Goal: Task Accomplishment & Management: Complete application form

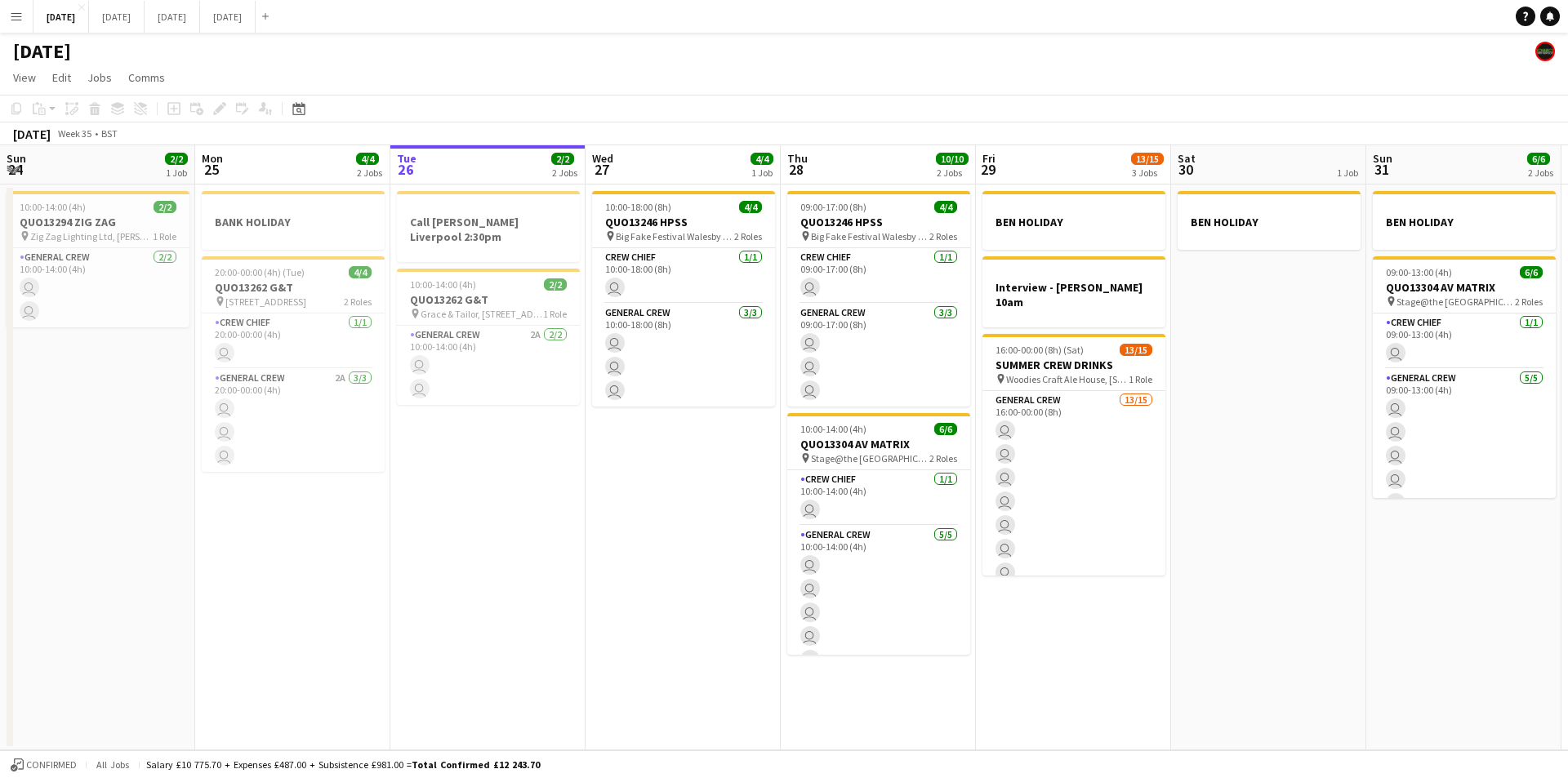
click at [13, 23] on button "Menu" at bounding box center [16, 16] width 33 height 33
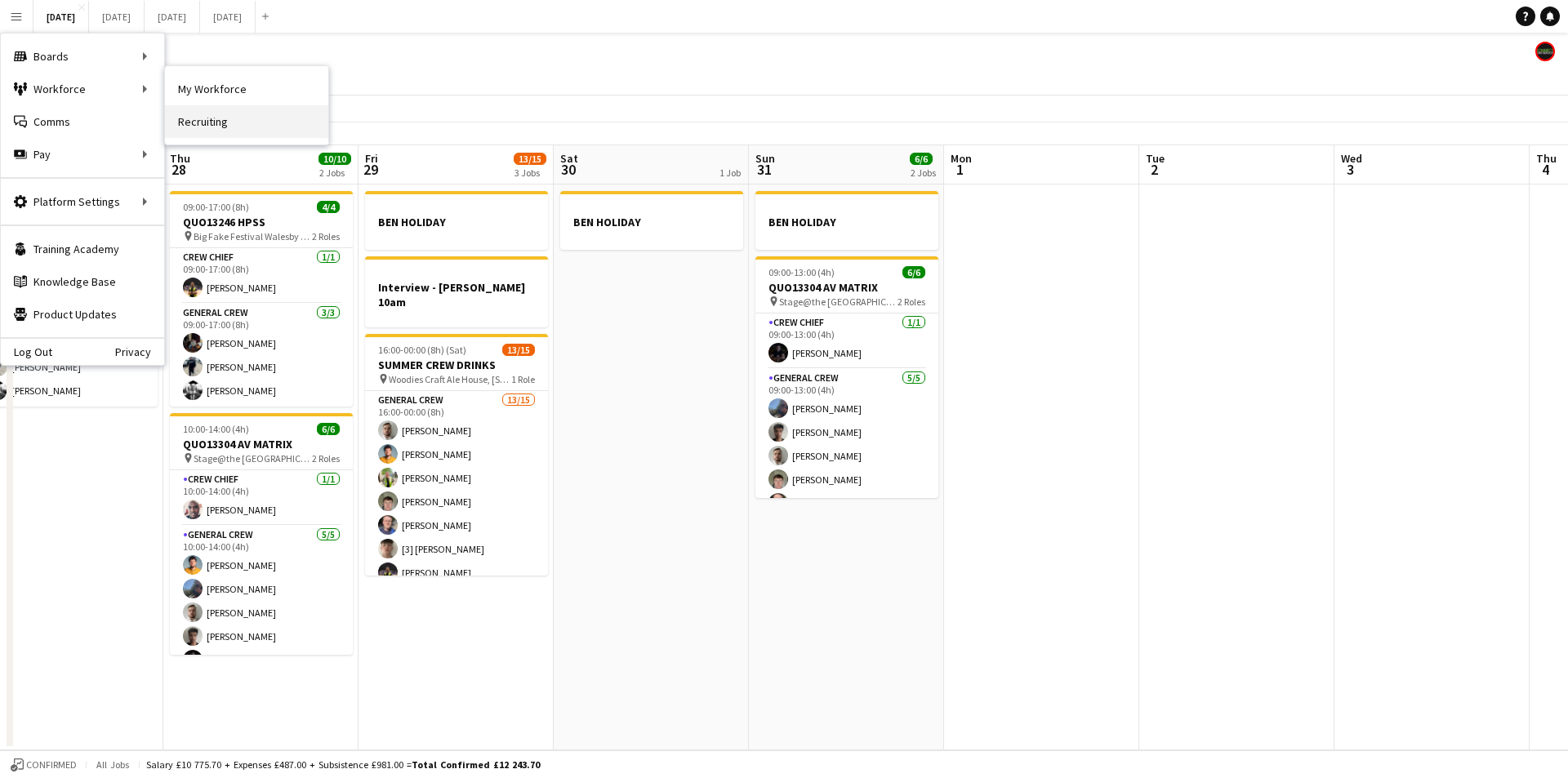
click at [197, 124] on link "Recruiting" at bounding box center [247, 121] width 163 height 33
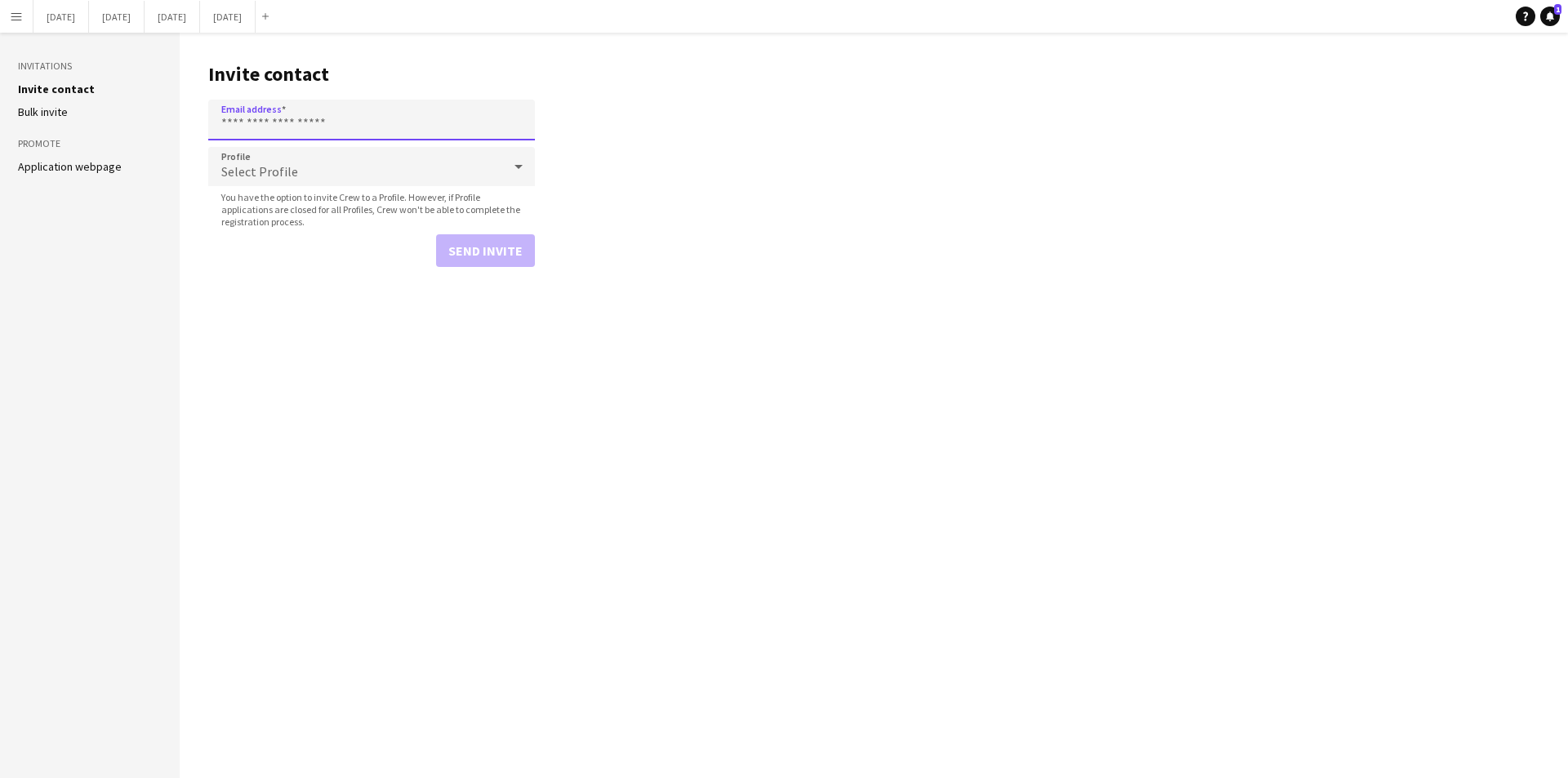
click at [327, 132] on input "Email address" at bounding box center [371, 120] width 327 height 40
paste input "**********"
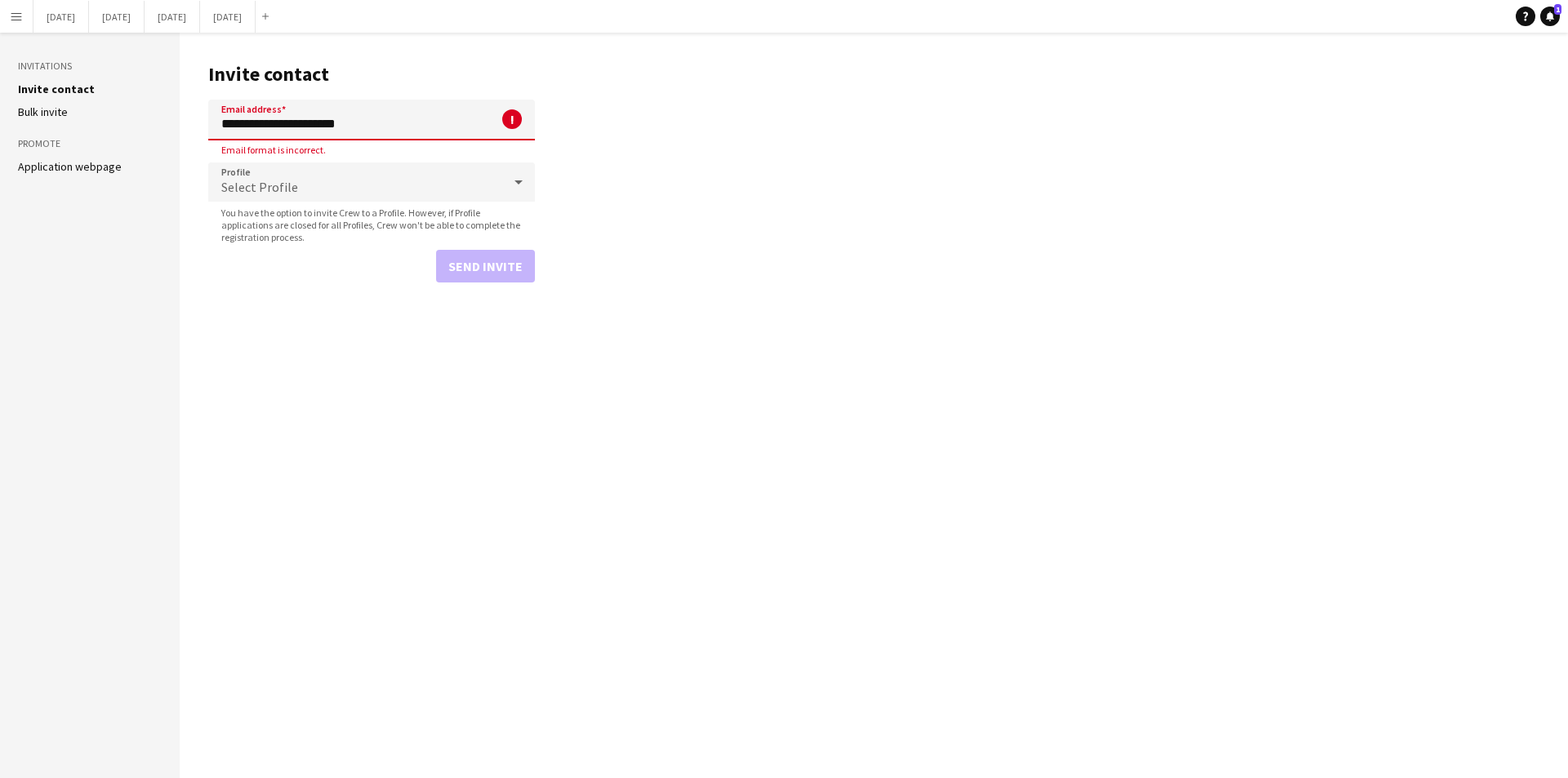
click at [349, 190] on div "Select Profile" at bounding box center [355, 182] width 294 height 40
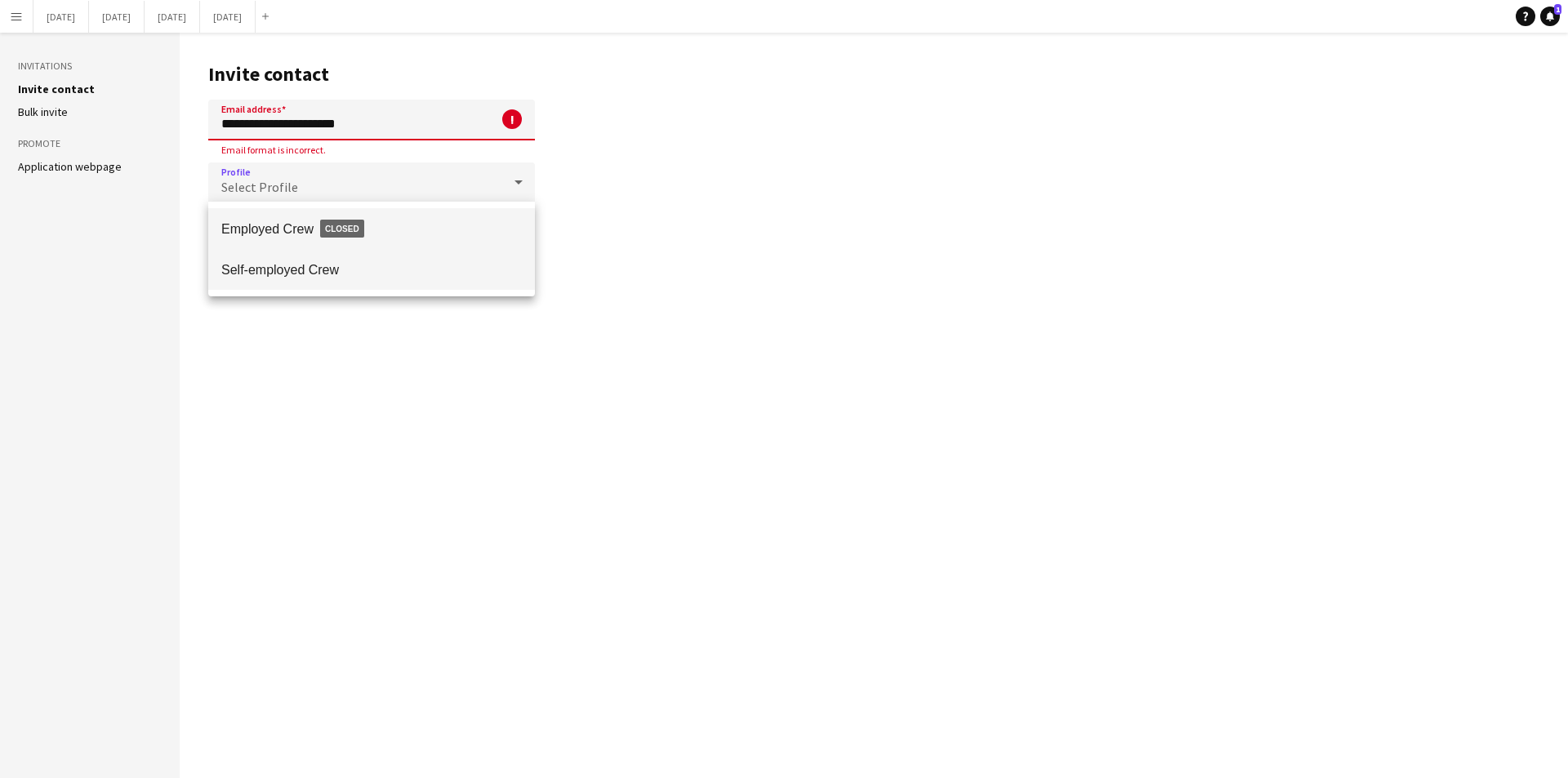
click at [305, 269] on span "Self-employed Crew" at bounding box center [371, 269] width 301 height 15
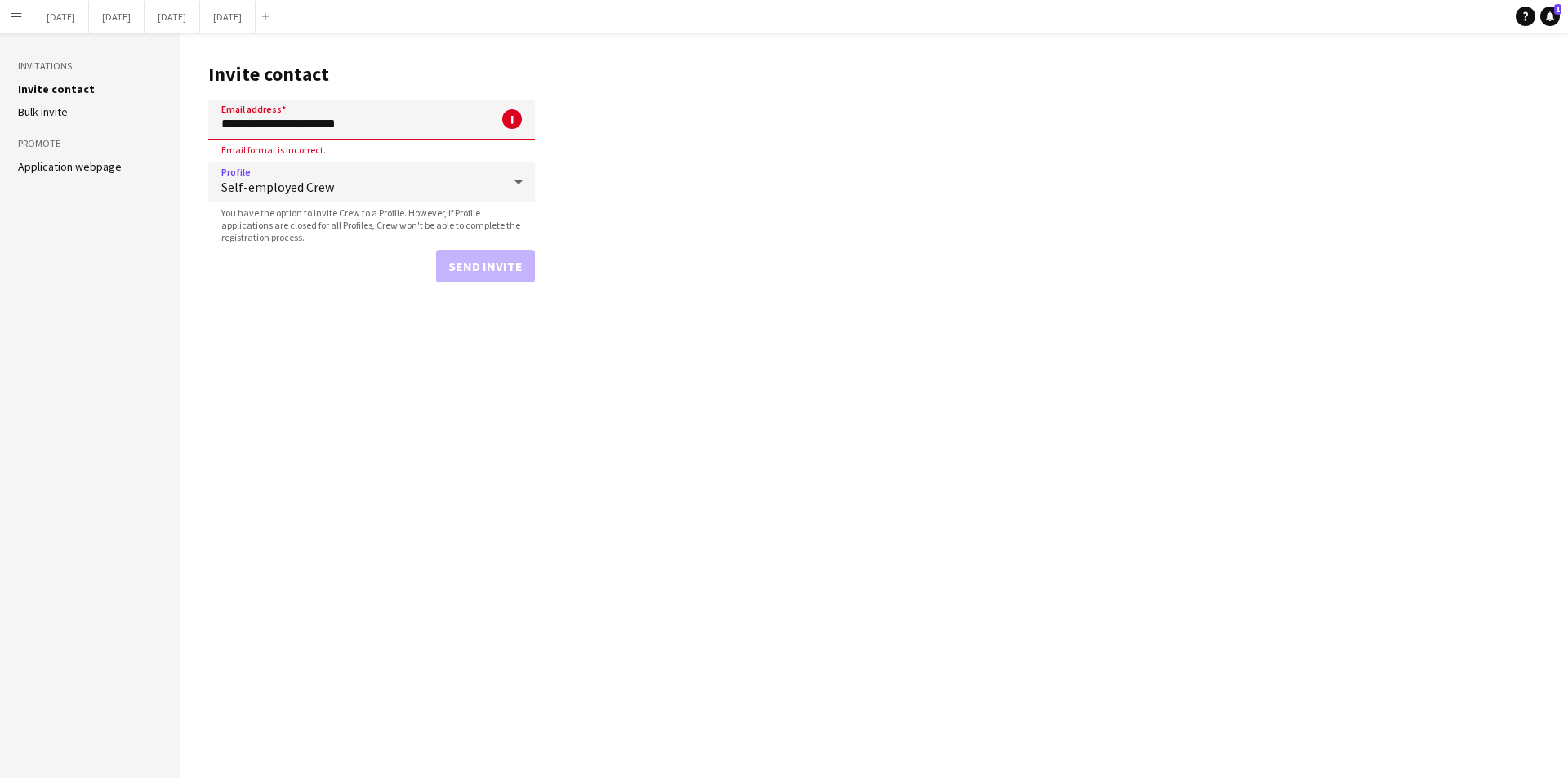
click at [393, 126] on input "**********" at bounding box center [371, 120] width 327 height 40
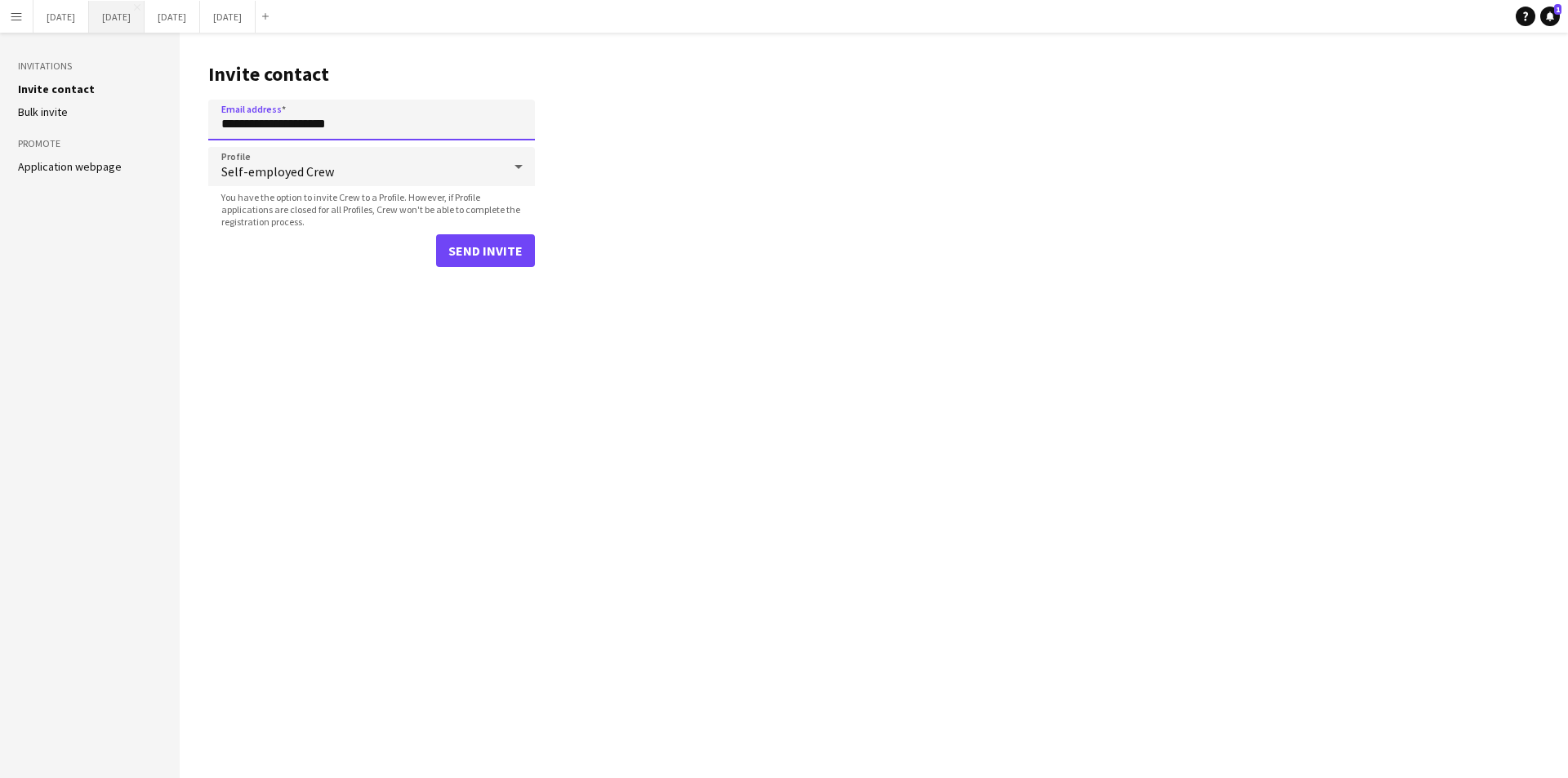
type input "**********"
click at [481, 250] on button "Send invite" at bounding box center [485, 250] width 99 height 33
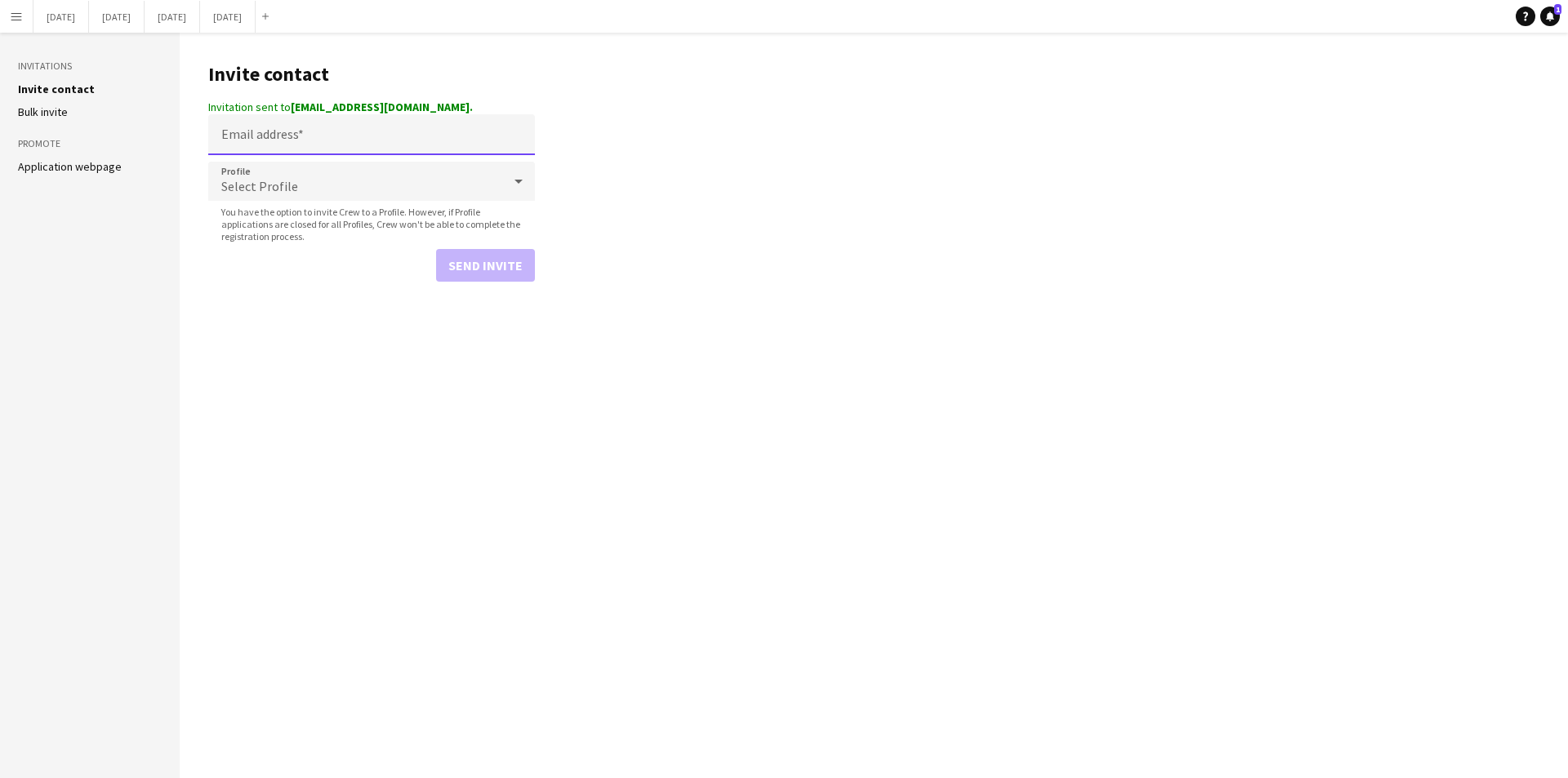
click at [336, 139] on input "Email address" at bounding box center [371, 135] width 327 height 40
paste input "**********"
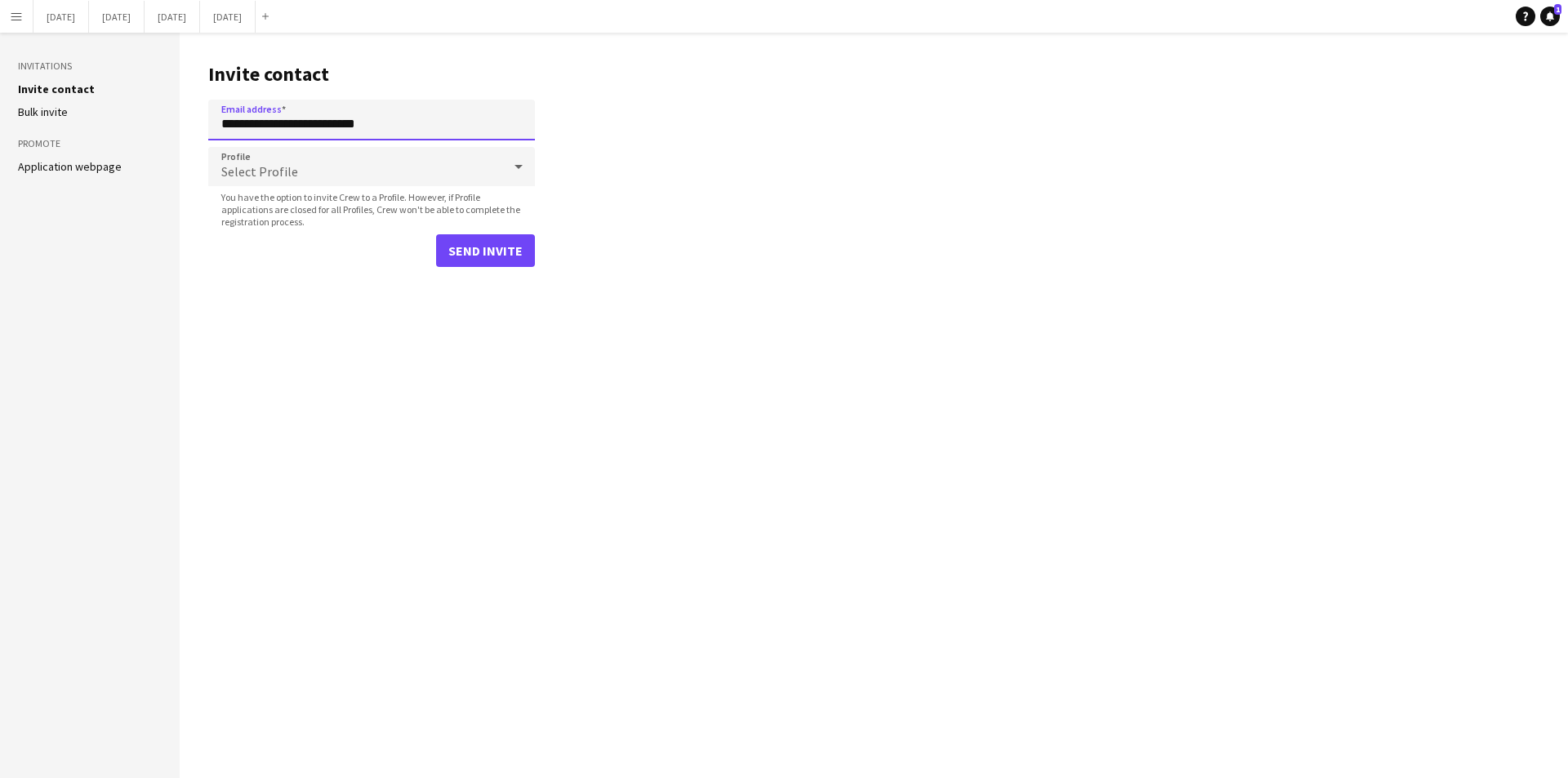
type input "**********"
click at [327, 170] on div "Select Profile" at bounding box center [355, 167] width 294 height 40
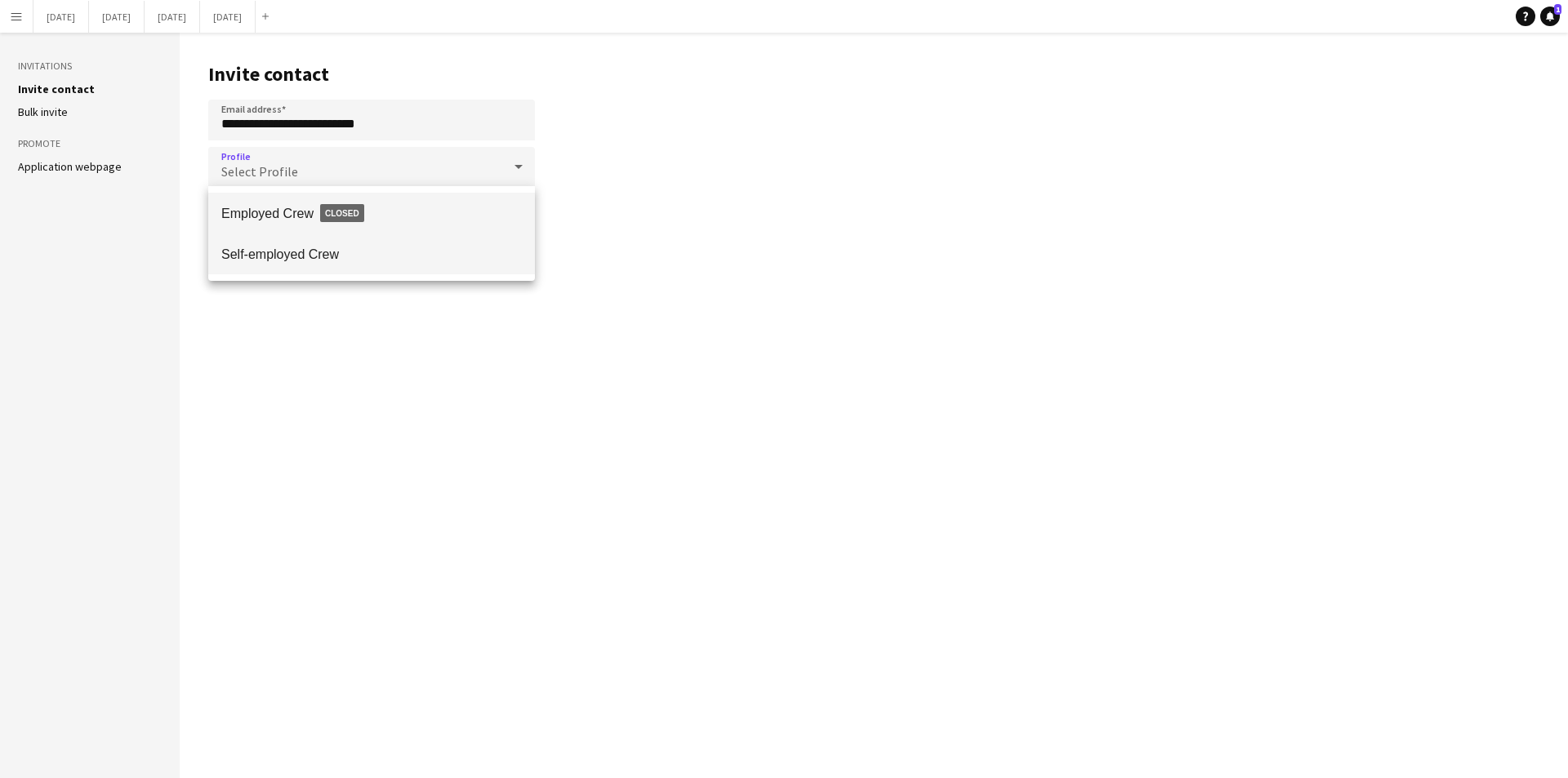
click at [315, 252] on span "Self-employed Crew" at bounding box center [371, 254] width 301 height 15
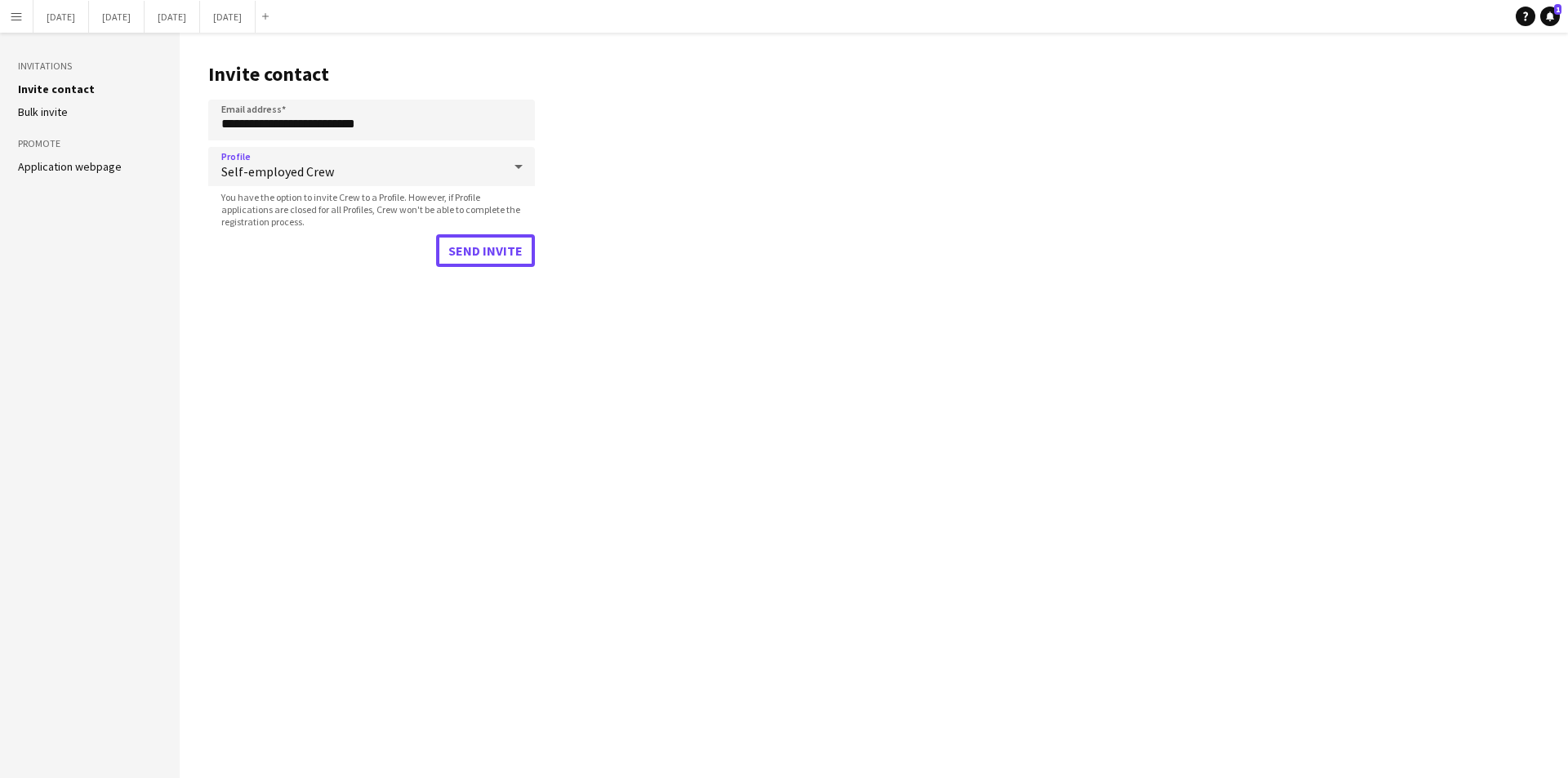
drag, startPoint x: 471, startPoint y: 253, endPoint x: 826, endPoint y: 477, distance: 419.8
click at [471, 253] on button "Send invite" at bounding box center [485, 250] width 99 height 33
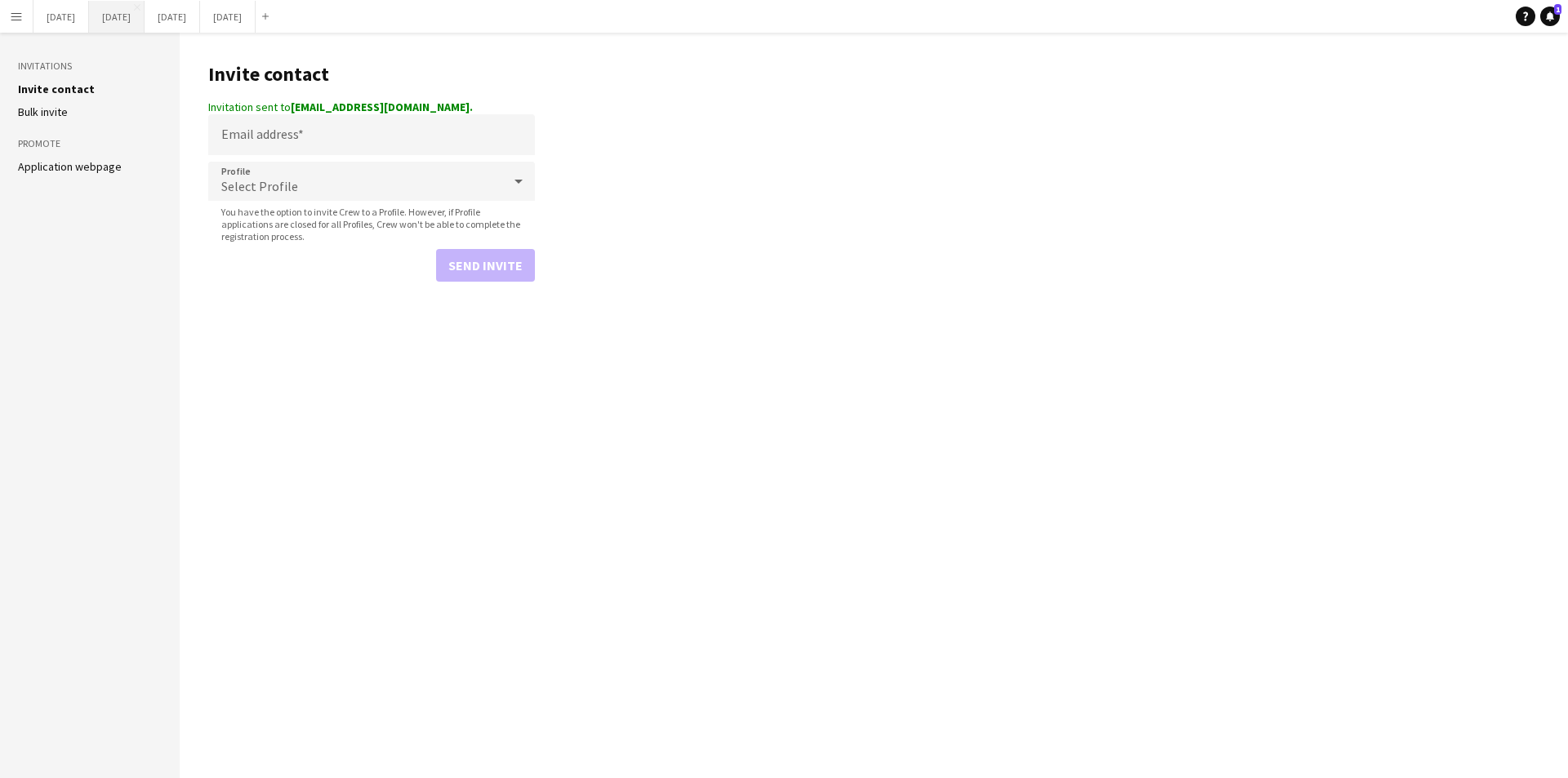
click at [145, 8] on button "[DATE] Close" at bounding box center [117, 17] width 56 height 32
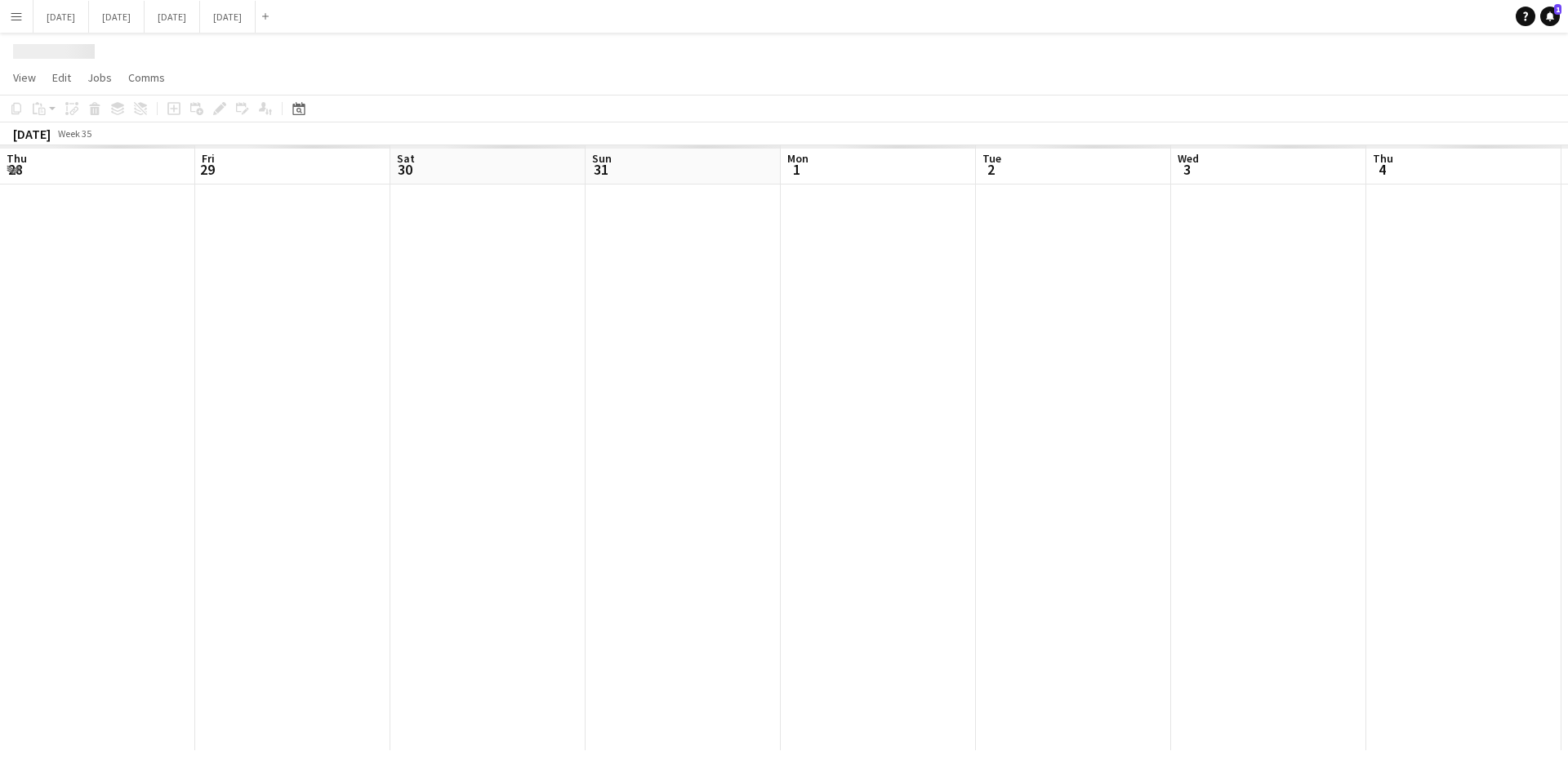
click at [14, 17] on app-icon "Menu" at bounding box center [17, 17] width 13 height 13
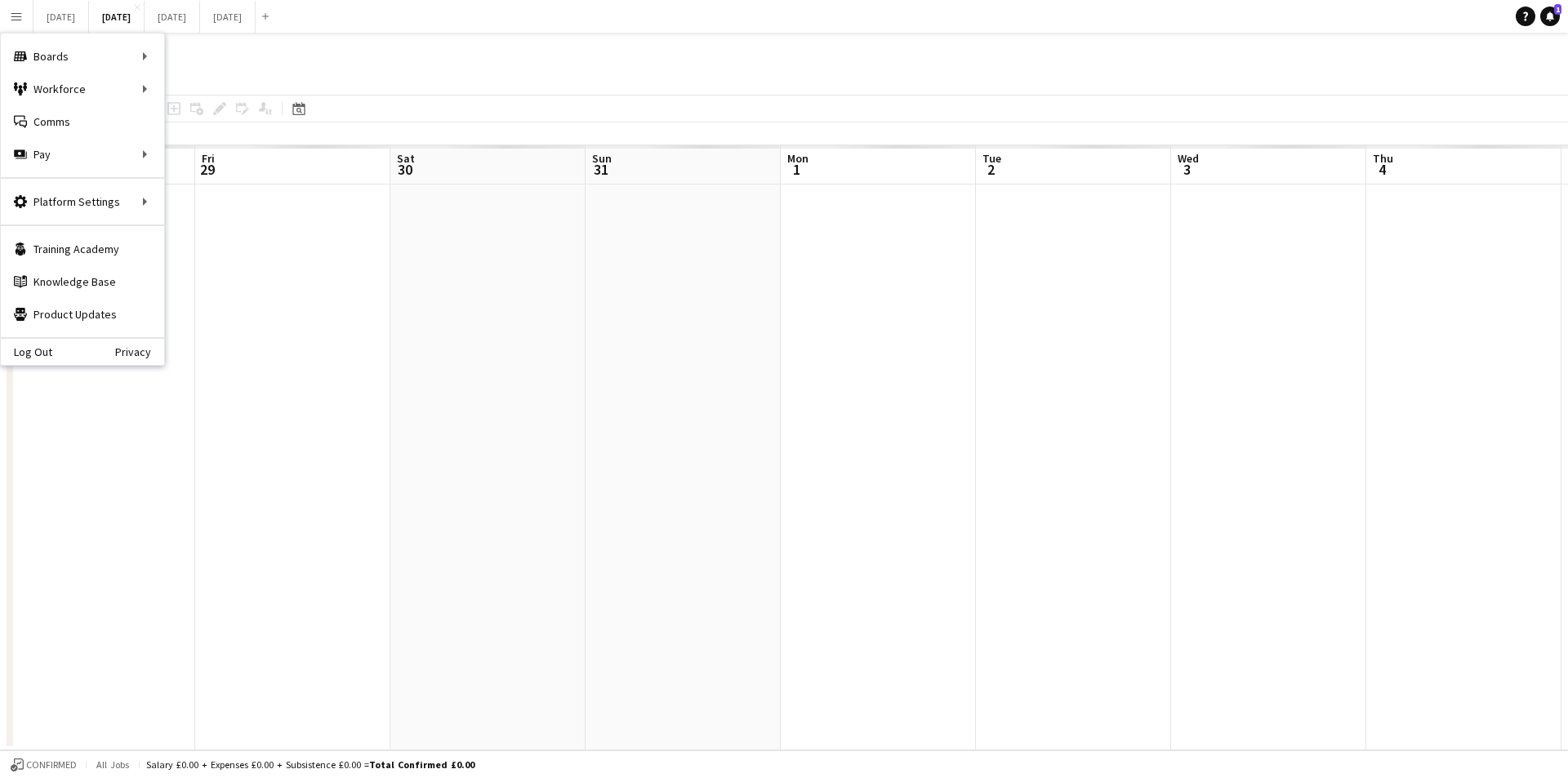
scroll to position [0, 573]
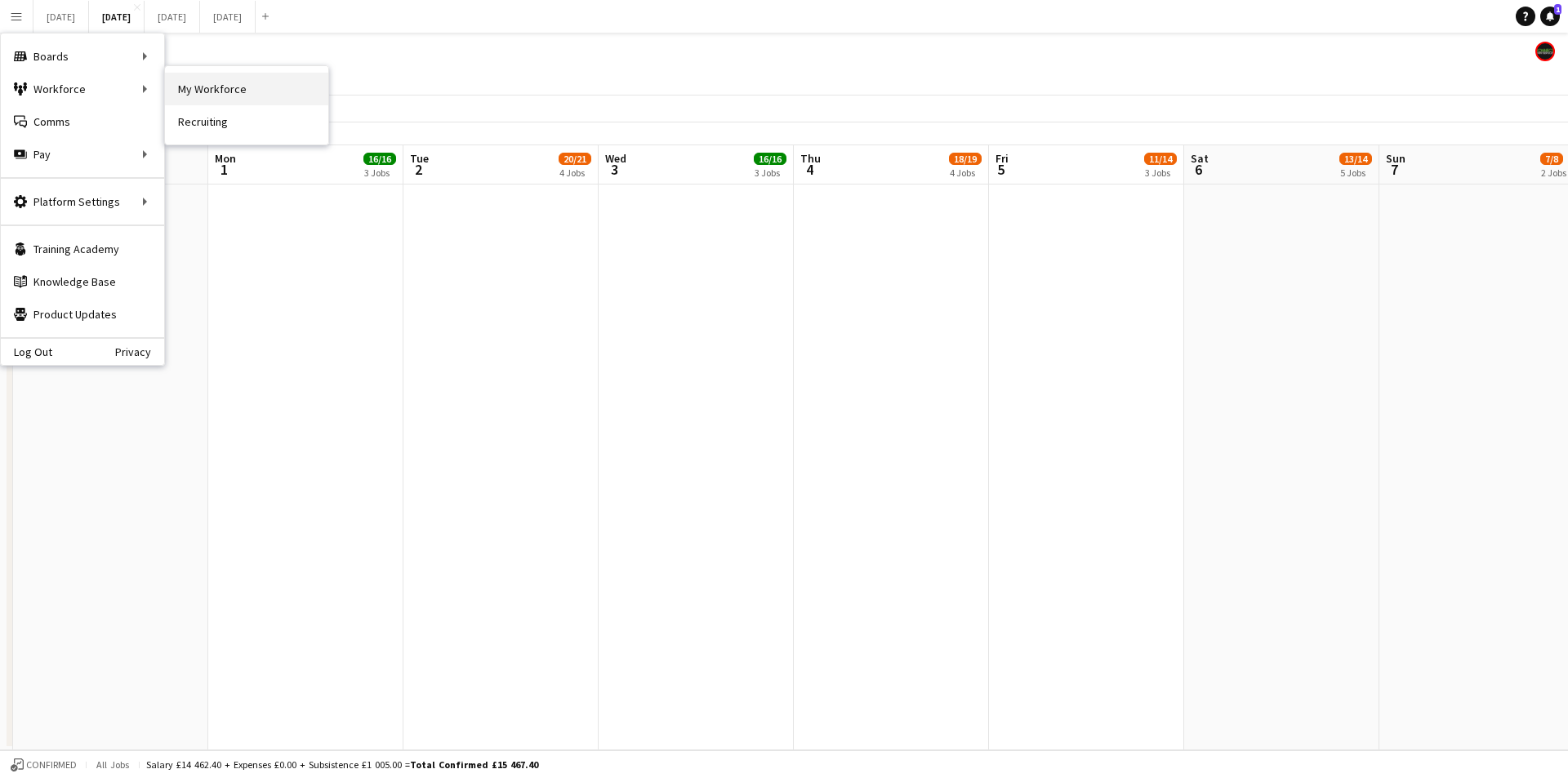
click at [227, 84] on link "My Workforce" at bounding box center [247, 88] width 163 height 33
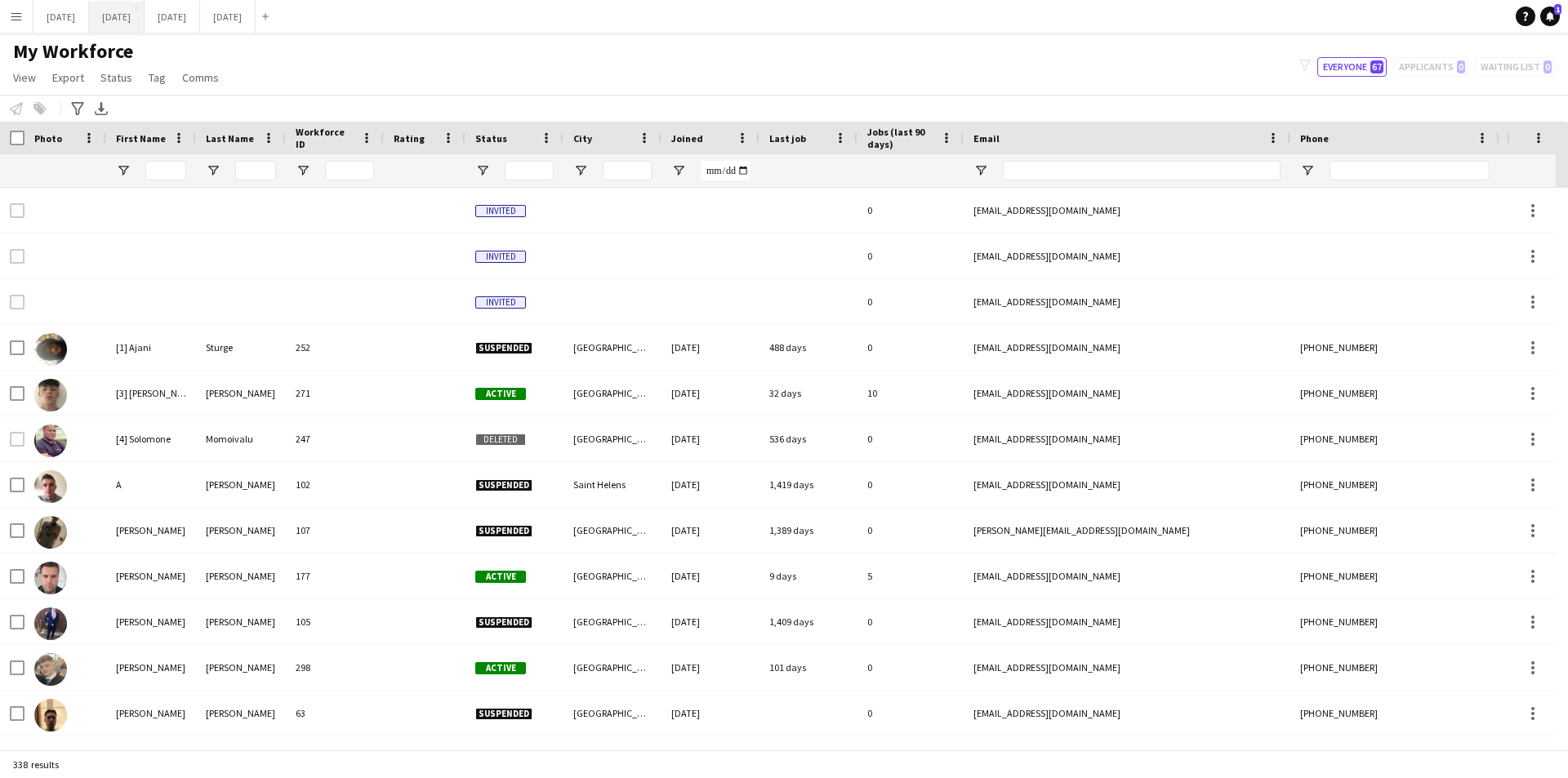
click at [145, 11] on button "[DATE] Close" at bounding box center [117, 17] width 56 height 32
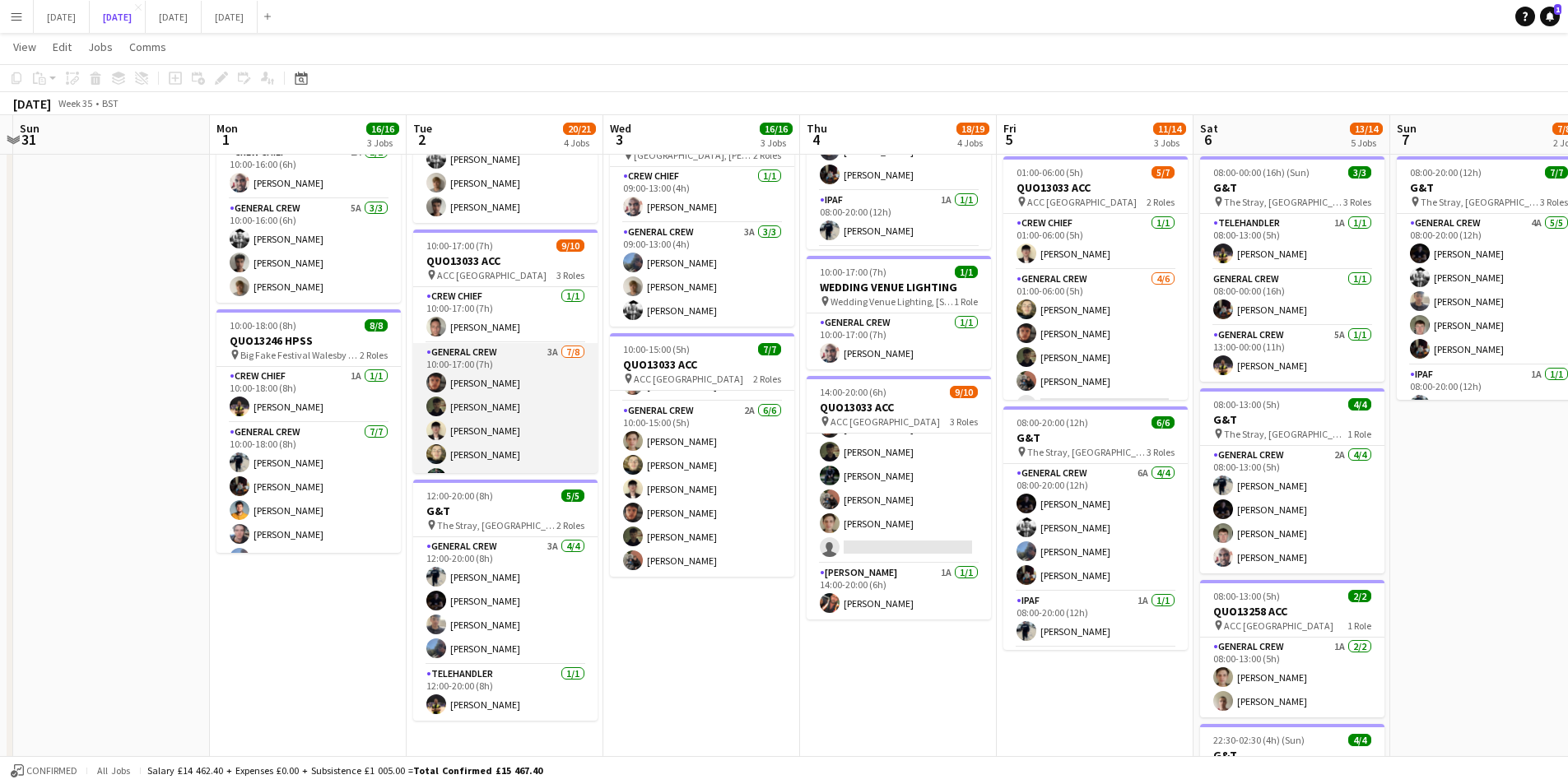
scroll to position [149, 0]
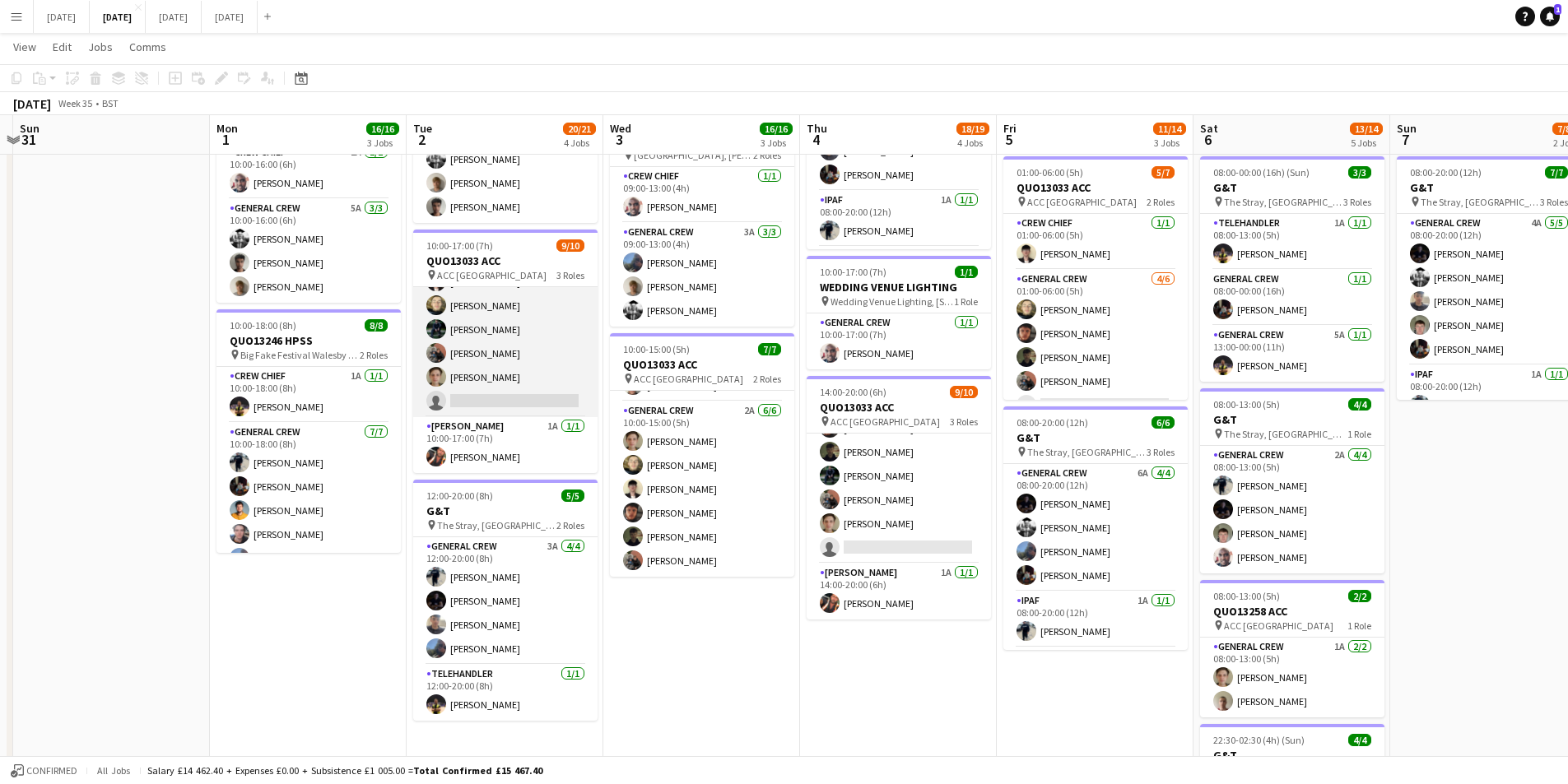
click at [520, 361] on app-card-role "General Crew 3A [DATE] 10:00-17:00 (7h) [PERSON_NAME] [PERSON_NAME] [PERSON_NAM…" at bounding box center [505, 305] width 184 height 223
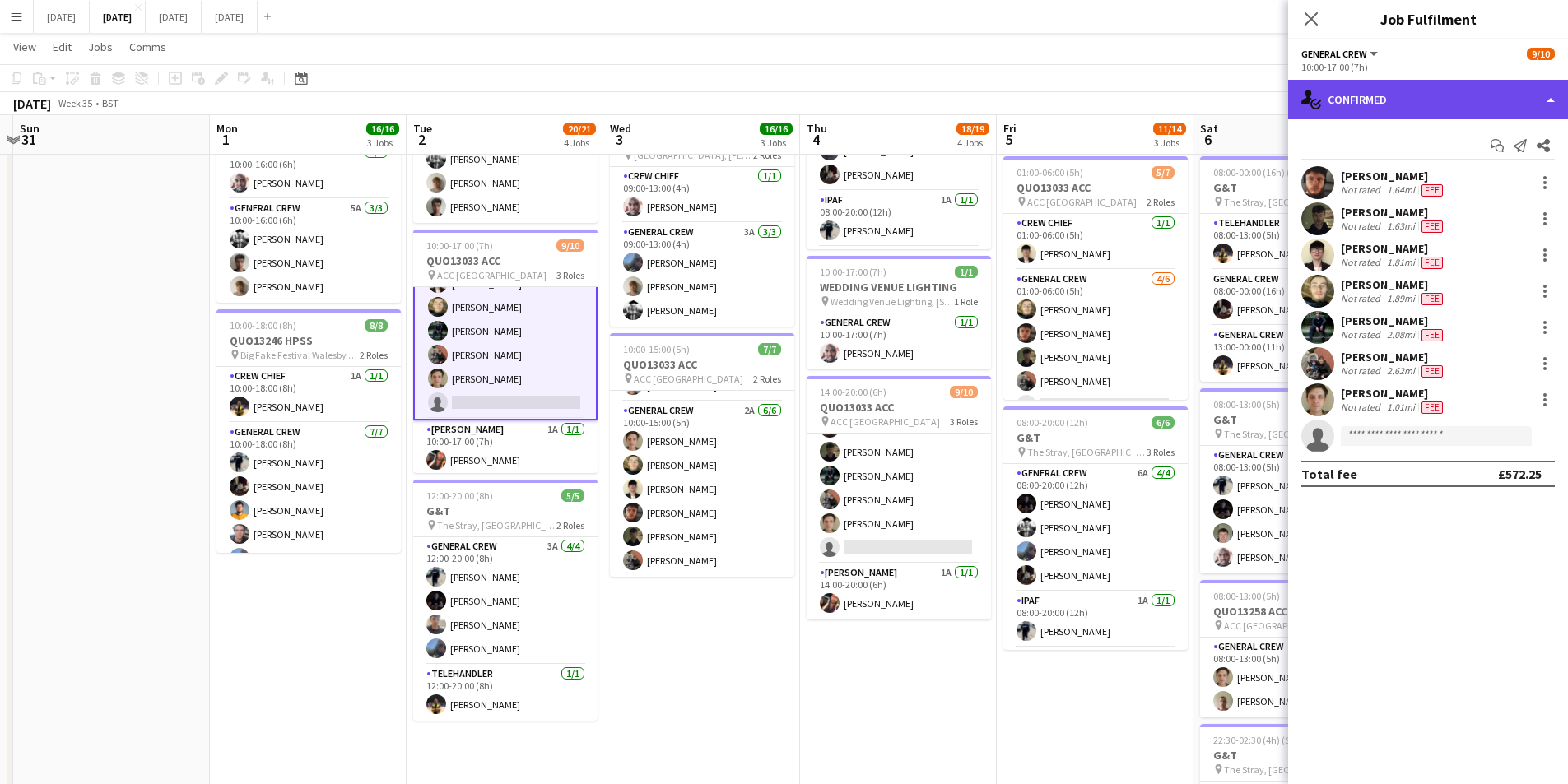
scroll to position [150, 0]
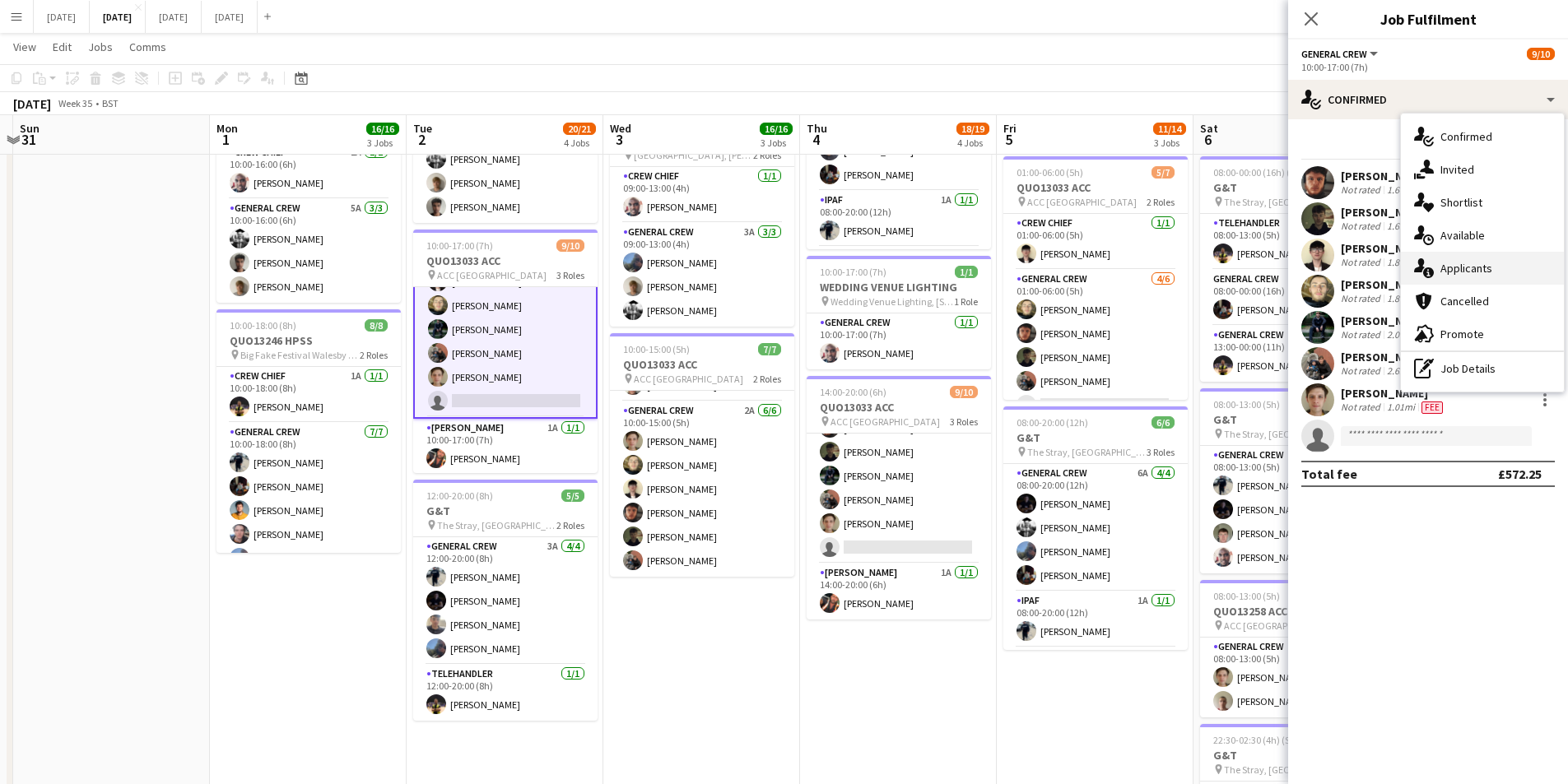
click at [1470, 260] on div "single-neutral-actions-information Applicants" at bounding box center [1482, 268] width 163 height 33
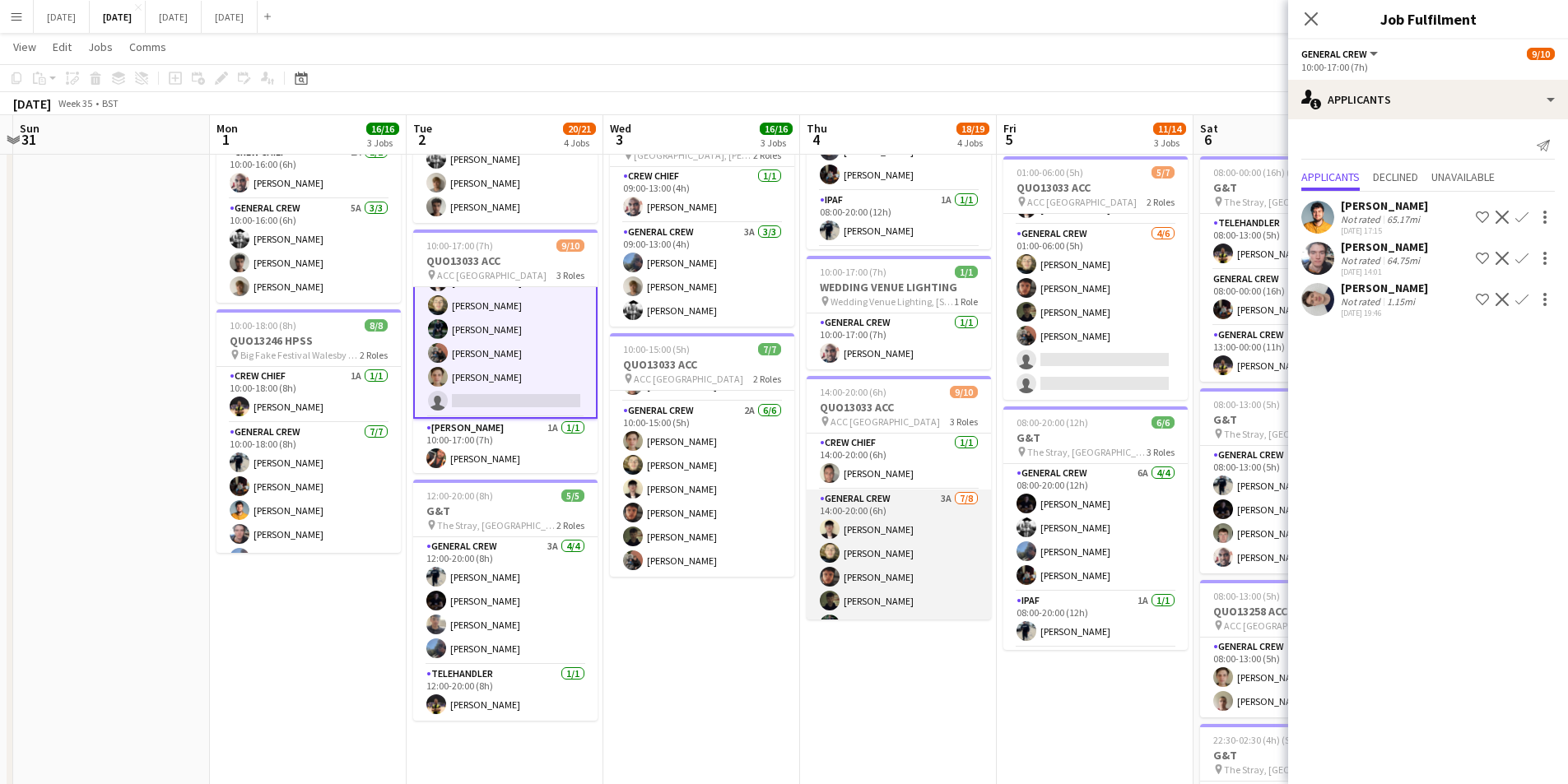
scroll to position [82, 0]
click at [917, 529] on app-card-role "General Crew 3A [DATE] 14:00-20:00 (6h) [PERSON_NAME] [PERSON_NAME] black [PERS…" at bounding box center [898, 518] width 184 height 223
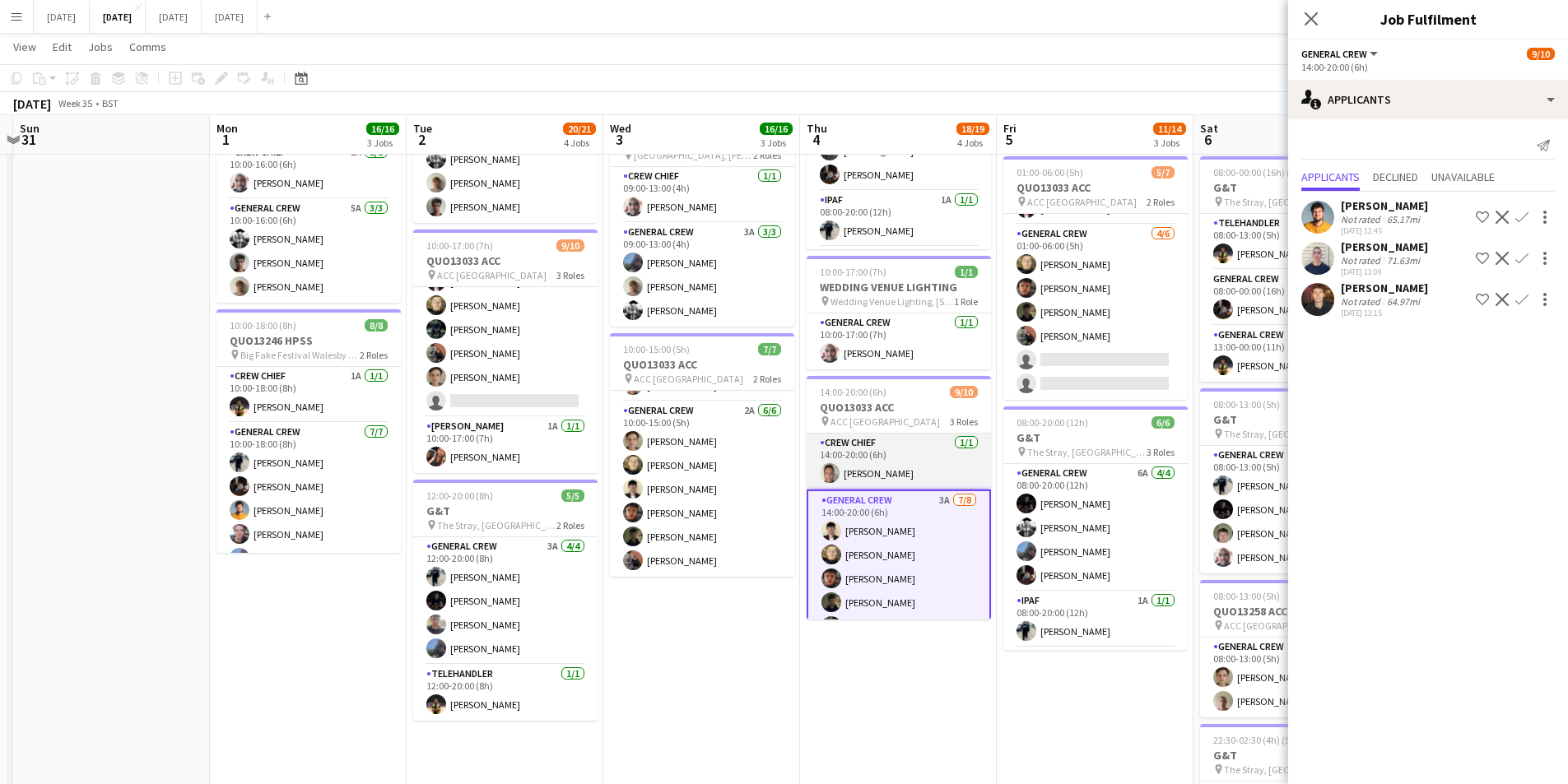
scroll to position [152, 0]
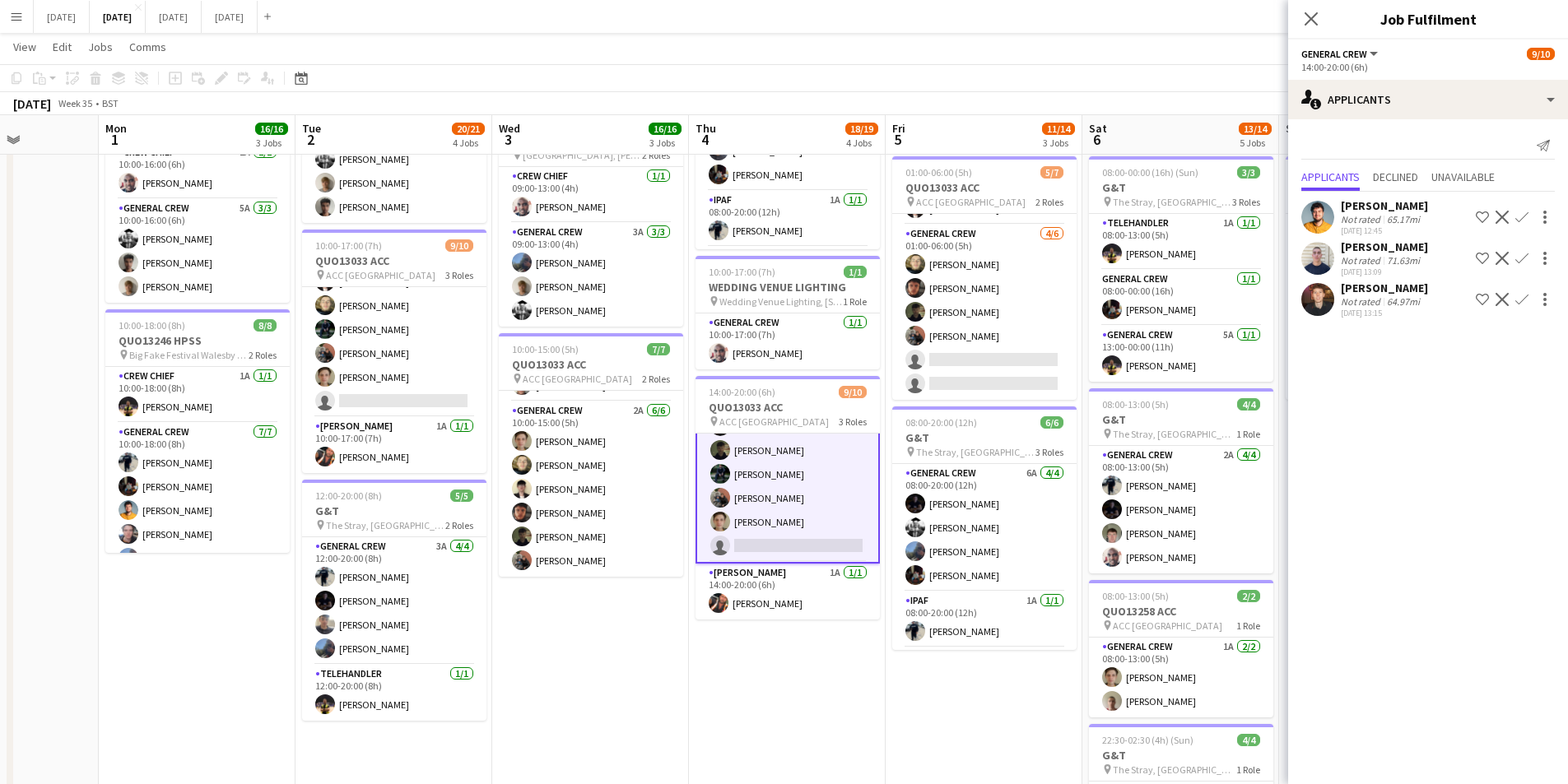
drag, startPoint x: 913, startPoint y: 668, endPoint x: 794, endPoint y: 654, distance: 119.8
click at [794, 654] on app-calendar-viewport "Fri 29 Sat 30 Sun 31 Mon 1 16/16 3 Jobs Tue 2 20/21 4 Jobs Wed 3 16/16 3 Jobs T…" at bounding box center [784, 341] width 1568 height 1212
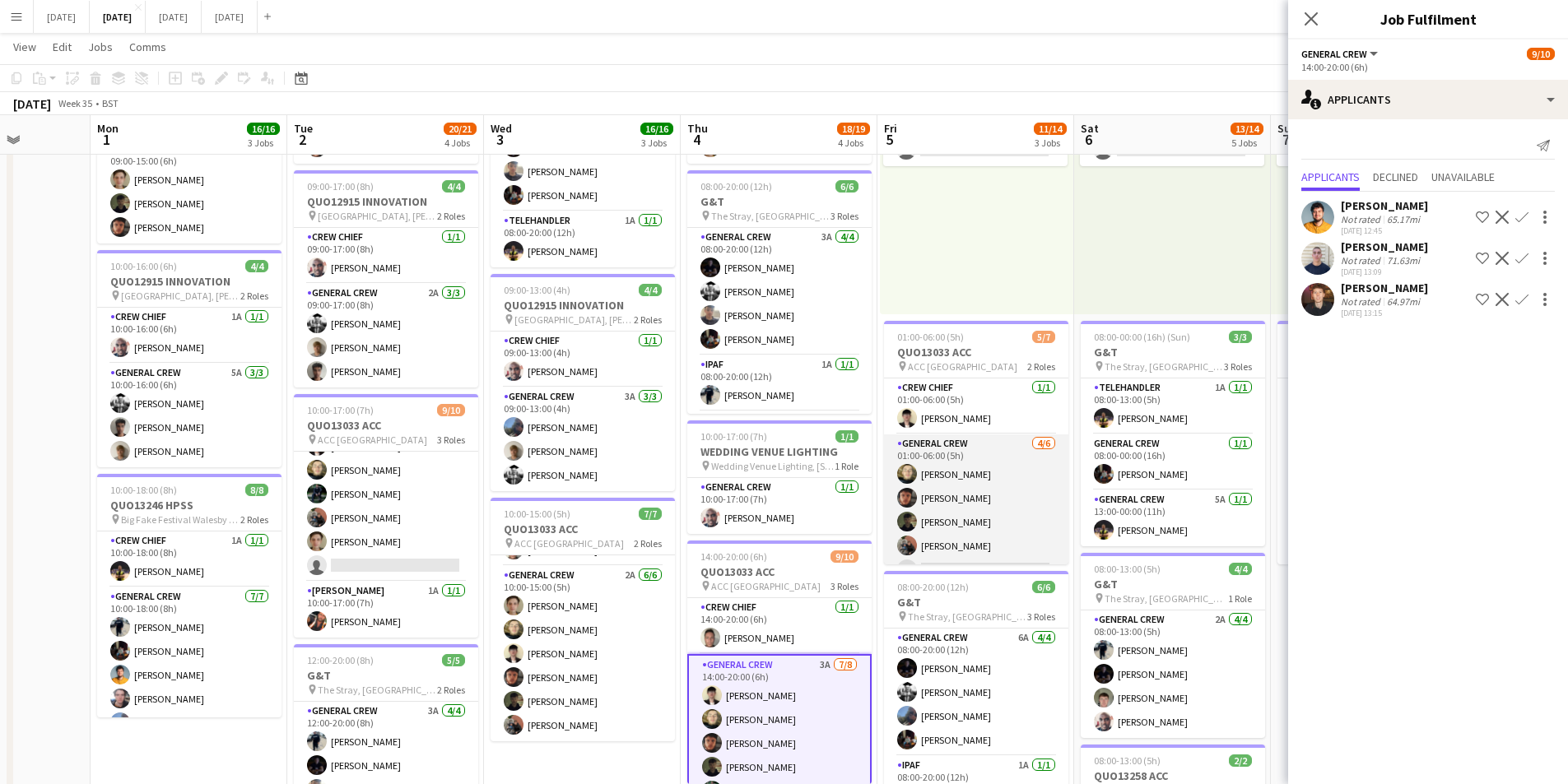
scroll to position [45, 0]
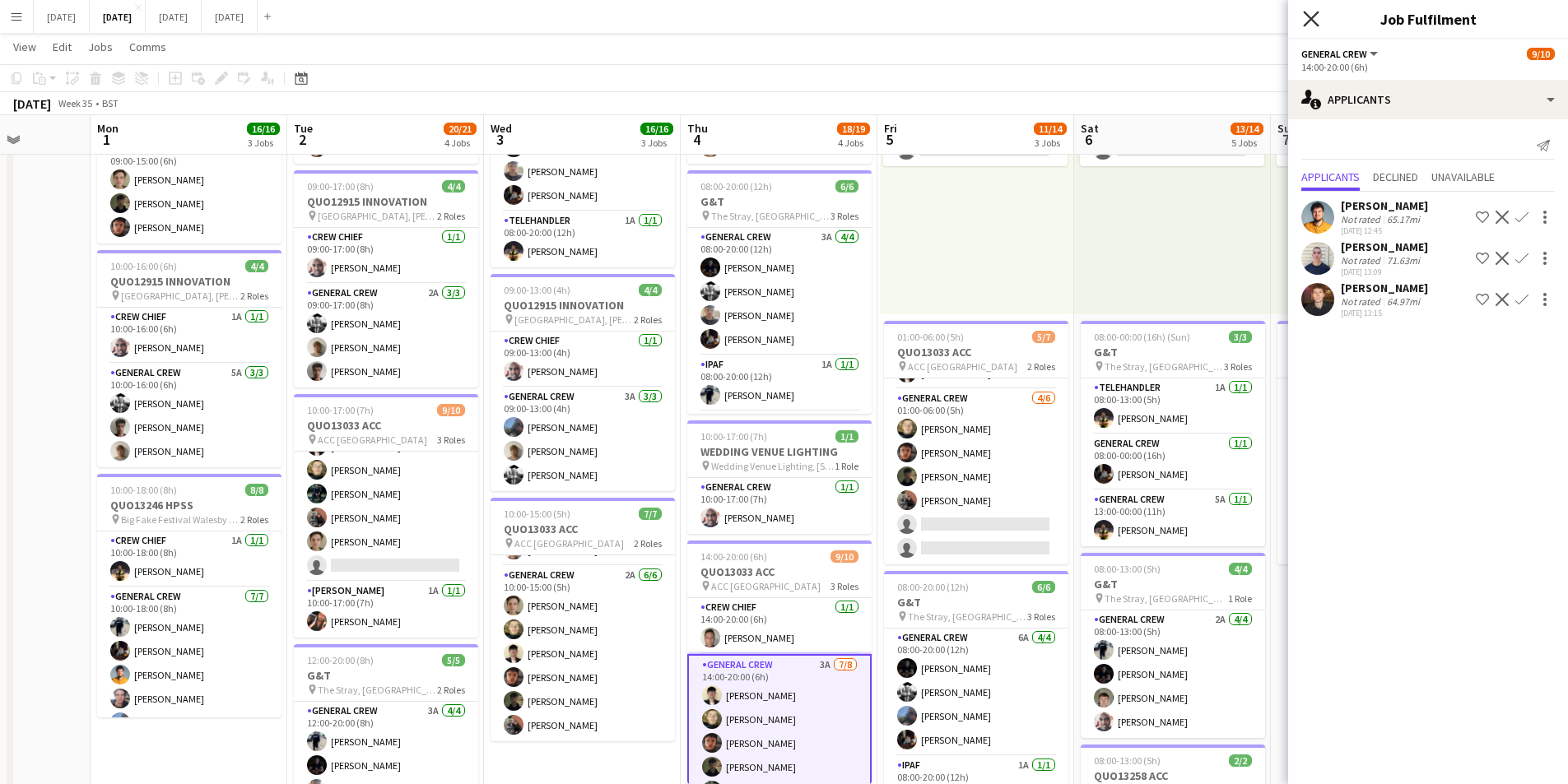
click at [1312, 17] on icon at bounding box center [1311, 19] width 15 height 15
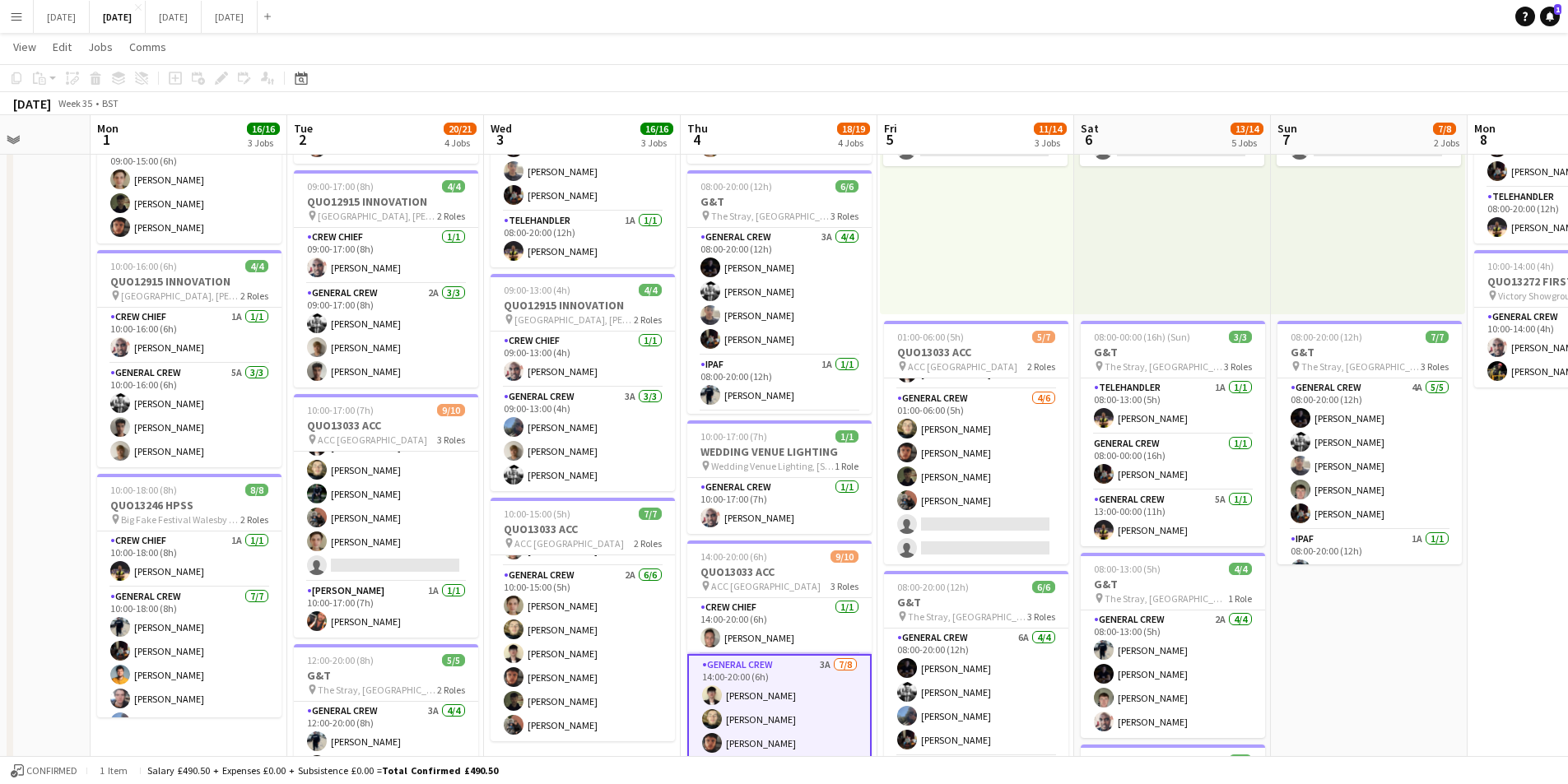
click at [12, 23] on button "Menu" at bounding box center [16, 16] width 33 height 33
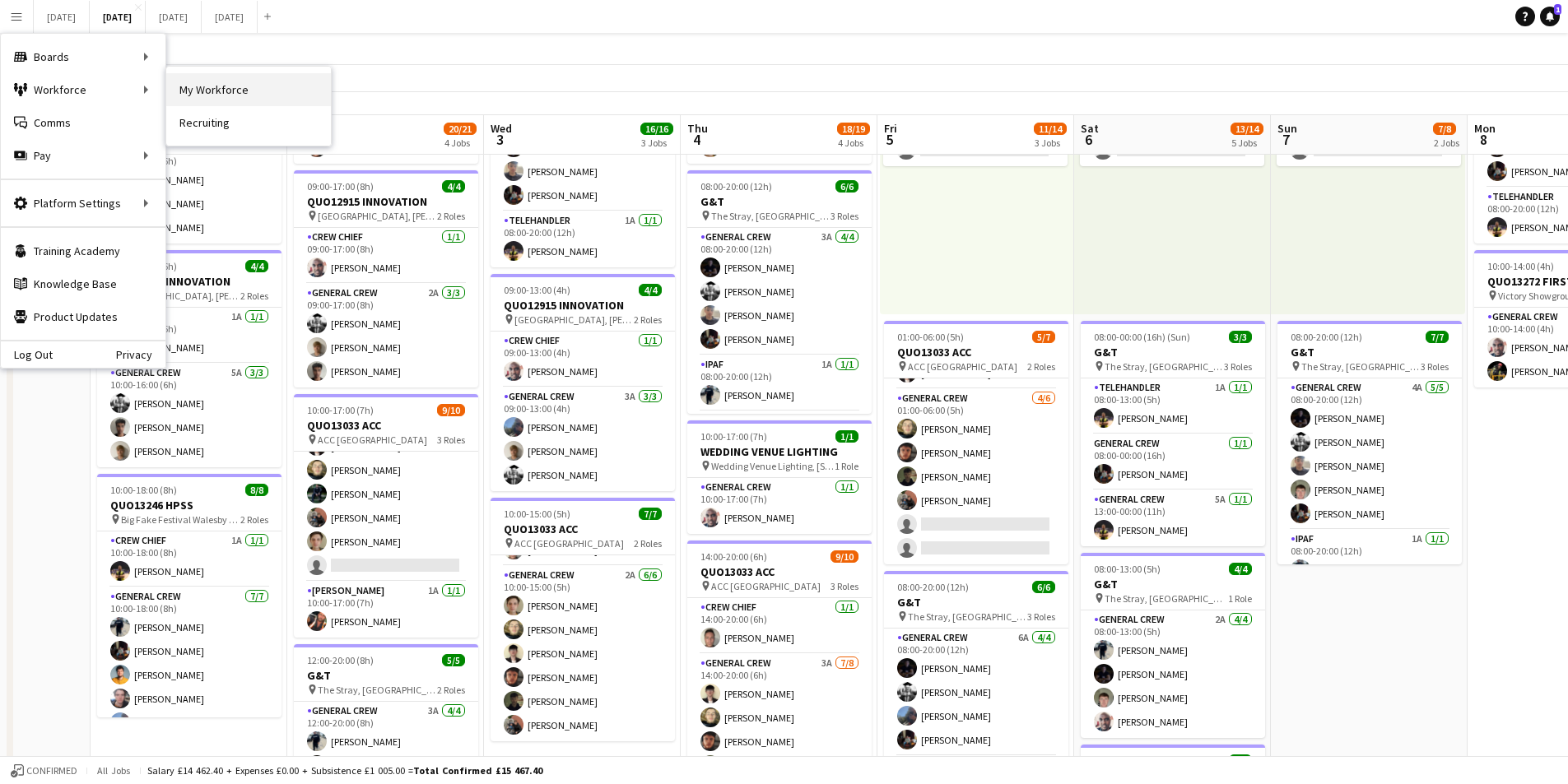
click at [219, 82] on link "My Workforce" at bounding box center [249, 89] width 165 height 33
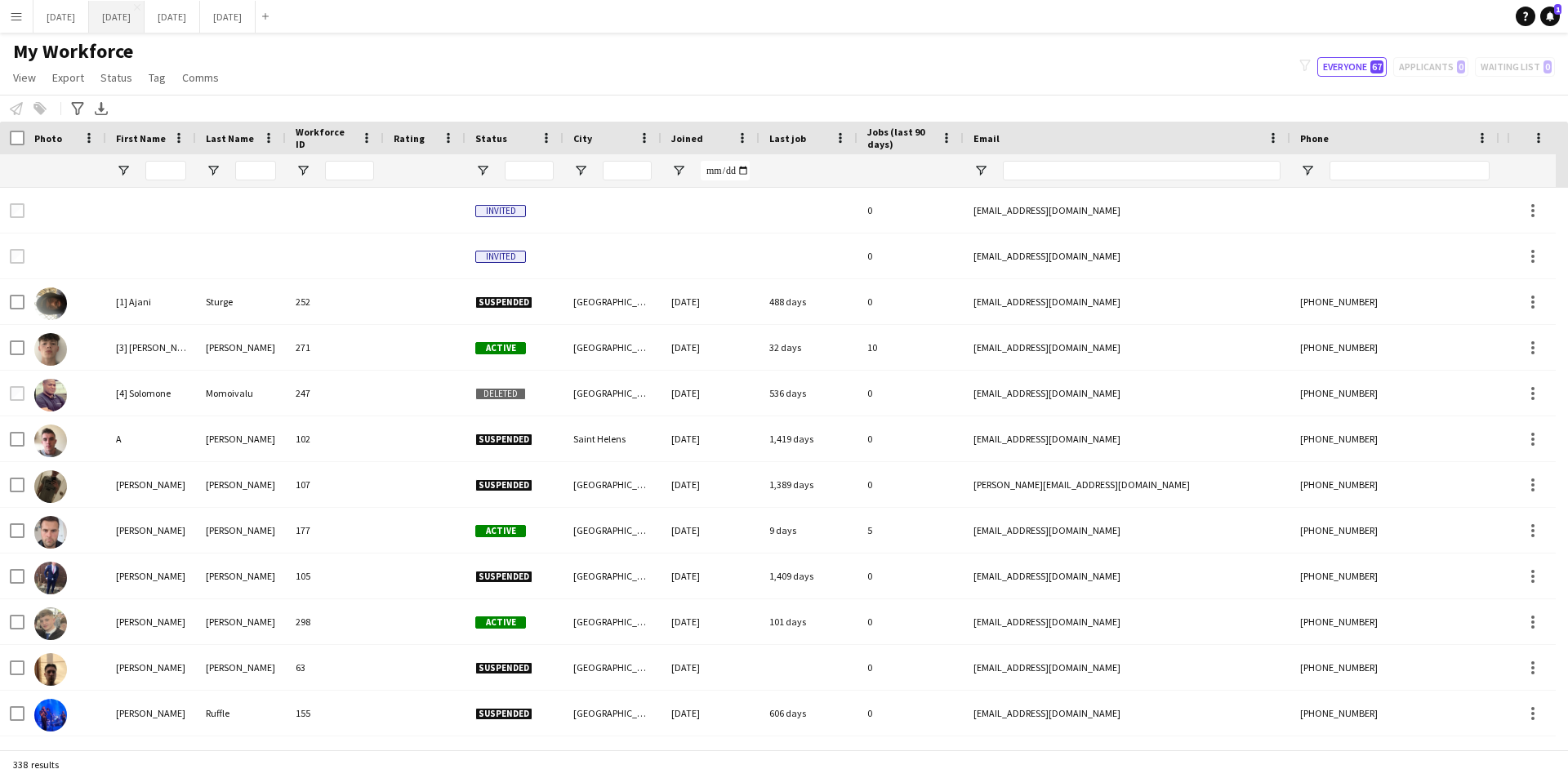
click at [145, 21] on button "[DATE] Close" at bounding box center [117, 17] width 56 height 32
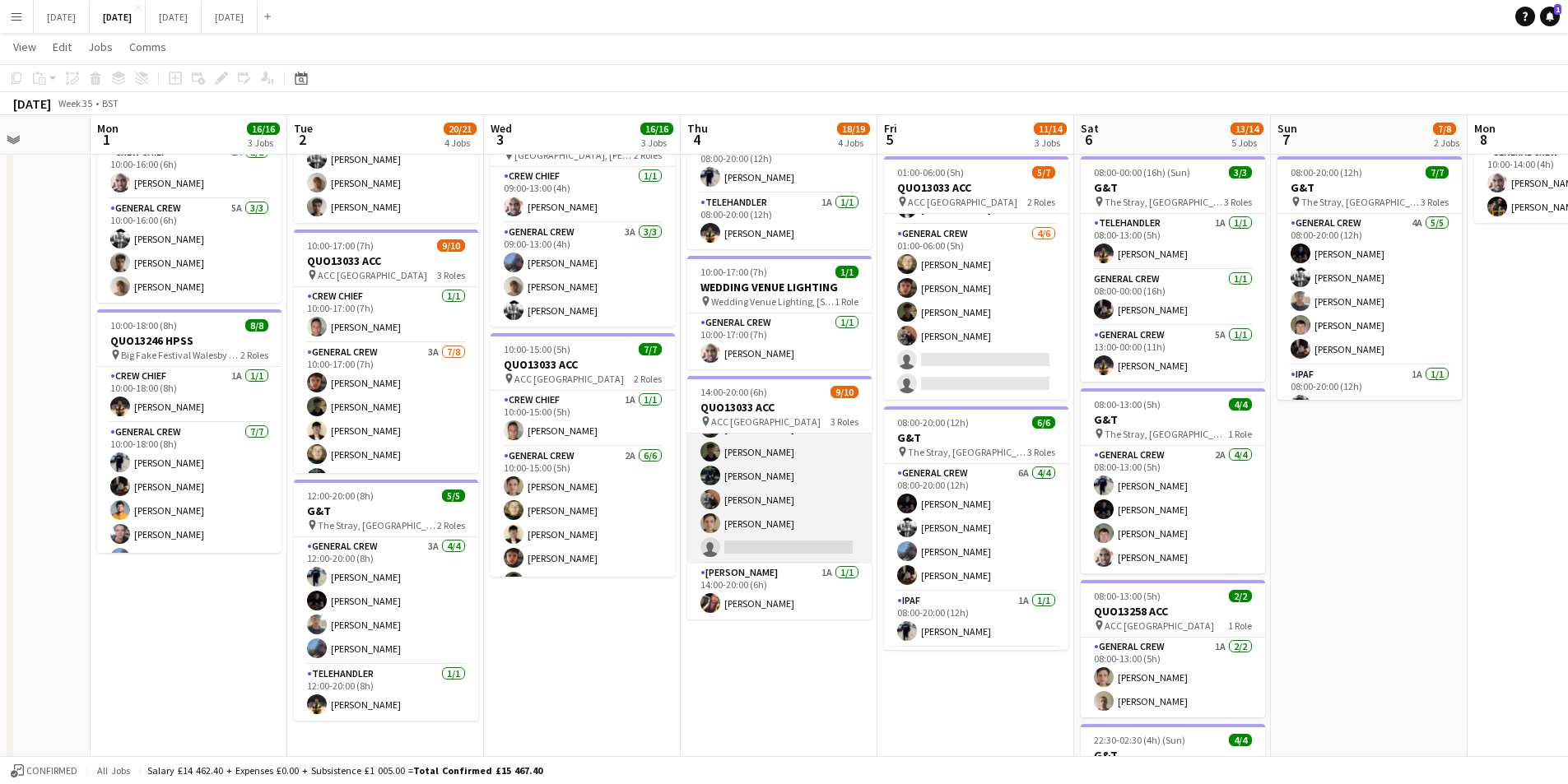
click at [795, 507] on app-card-role "General Crew 4A [DATE] 14:00-20:00 (6h) [PERSON_NAME] [PERSON_NAME] black [PERS…" at bounding box center [779, 451] width 184 height 223
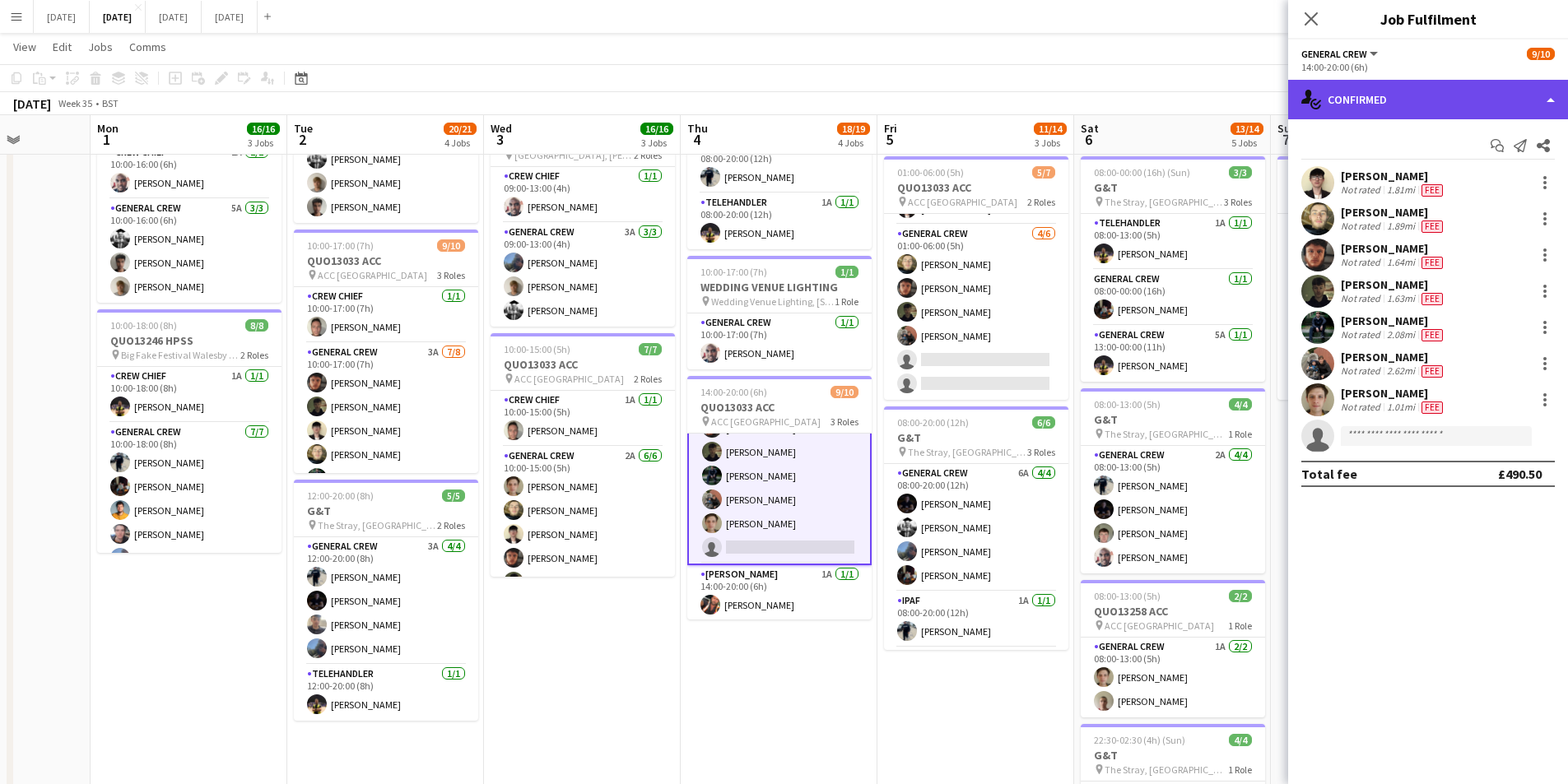
click at [1430, 89] on div "single-neutral-actions-check-2 Confirmed" at bounding box center [1429, 99] width 280 height 40
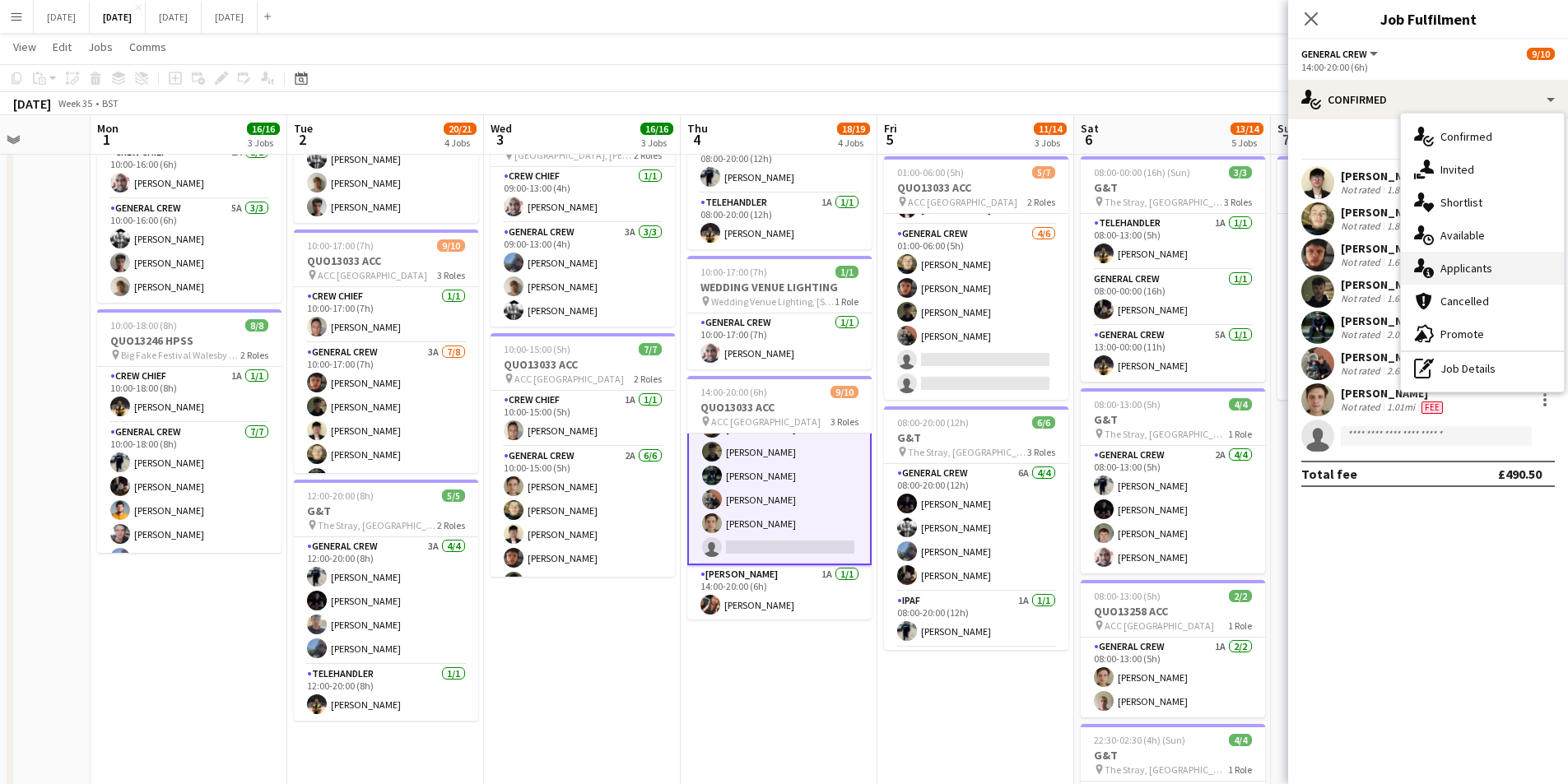
click at [1492, 266] on div "single-neutral-actions-information Applicants" at bounding box center [1482, 268] width 163 height 33
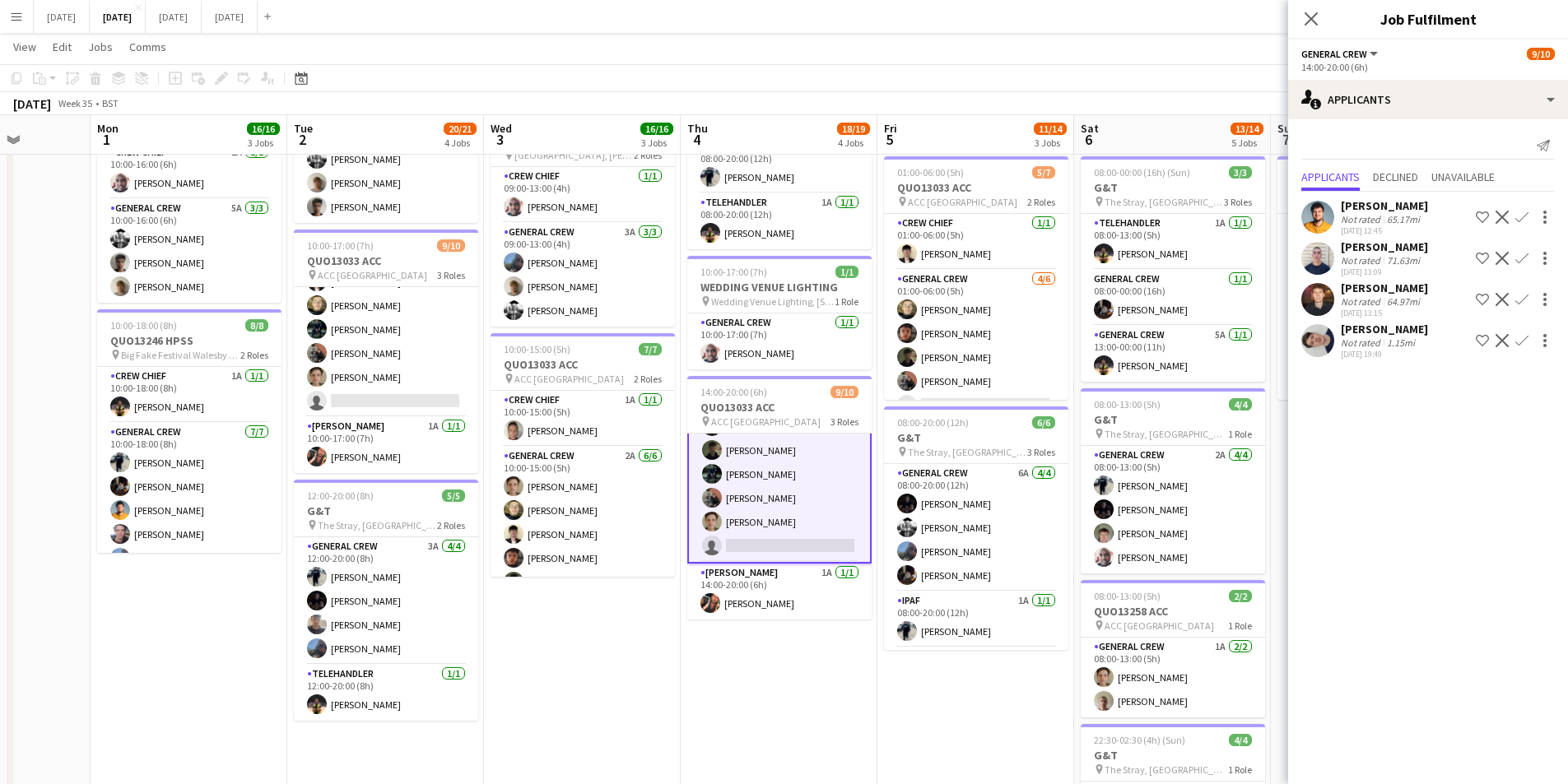
click at [1327, 339] on app-user-avatar at bounding box center [1318, 340] width 33 height 33
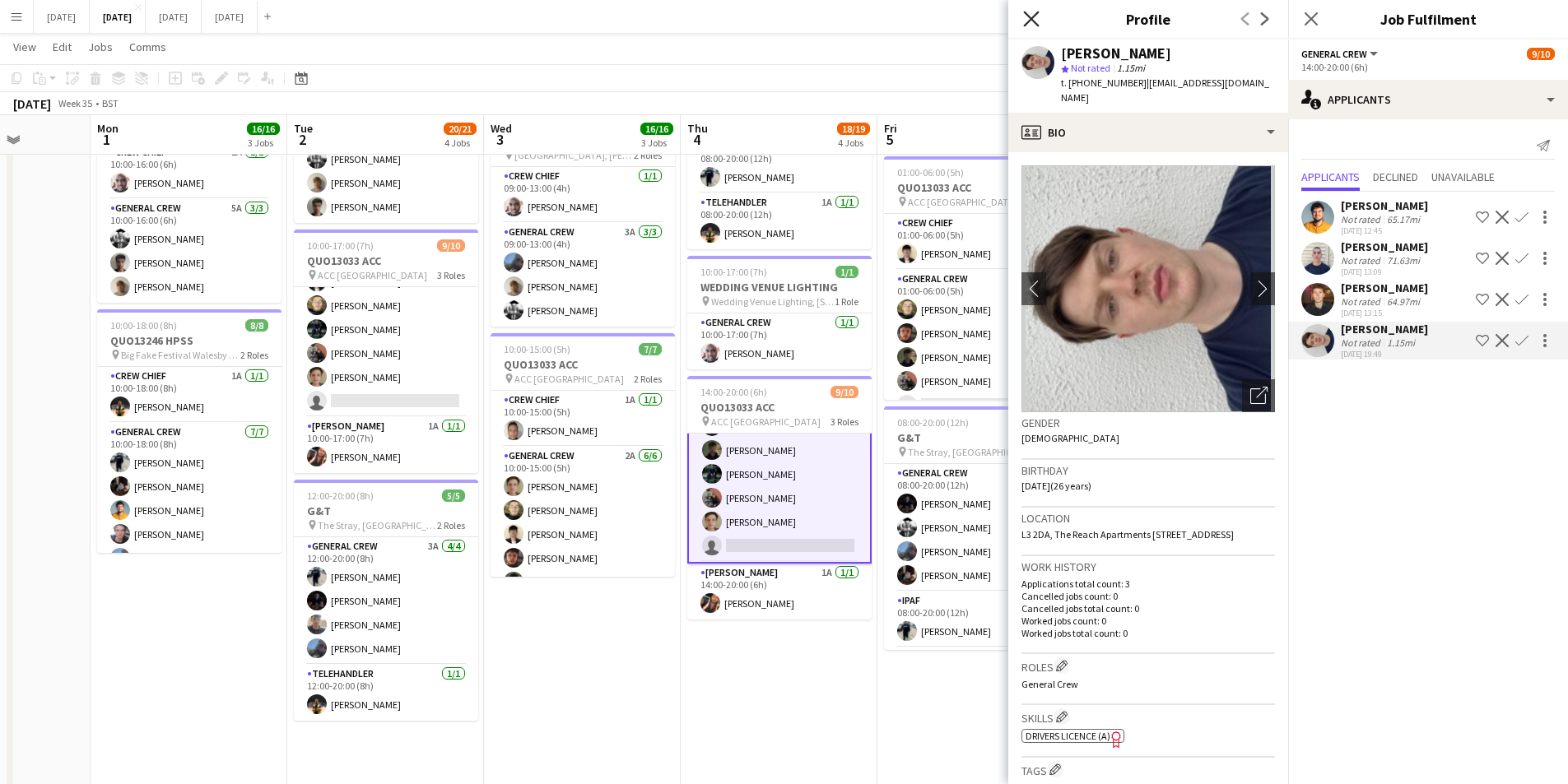
click at [1031, 20] on icon at bounding box center [1031, 19] width 15 height 15
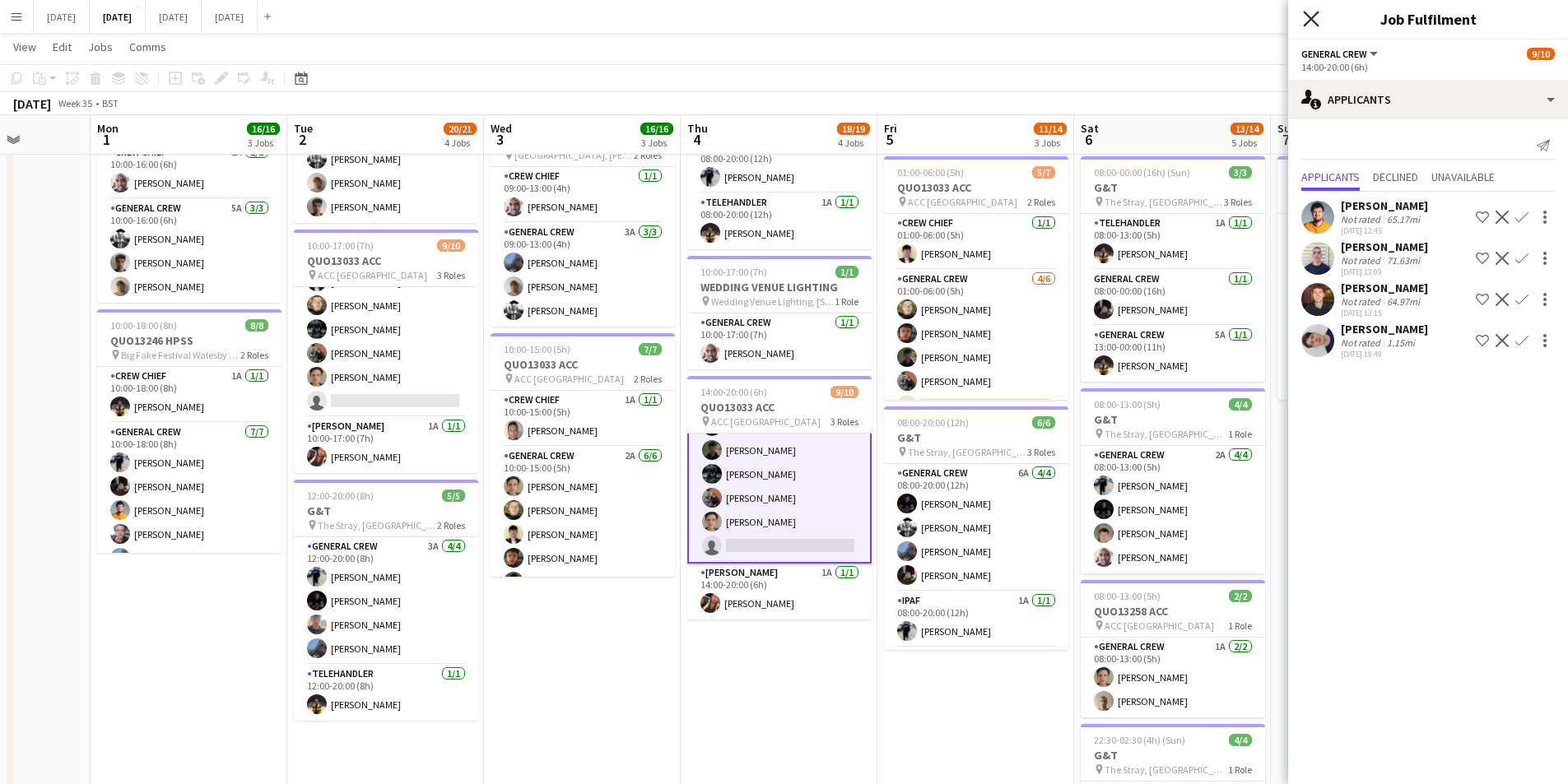
click at [1309, 18] on icon "Close pop-in" at bounding box center [1311, 19] width 15 height 15
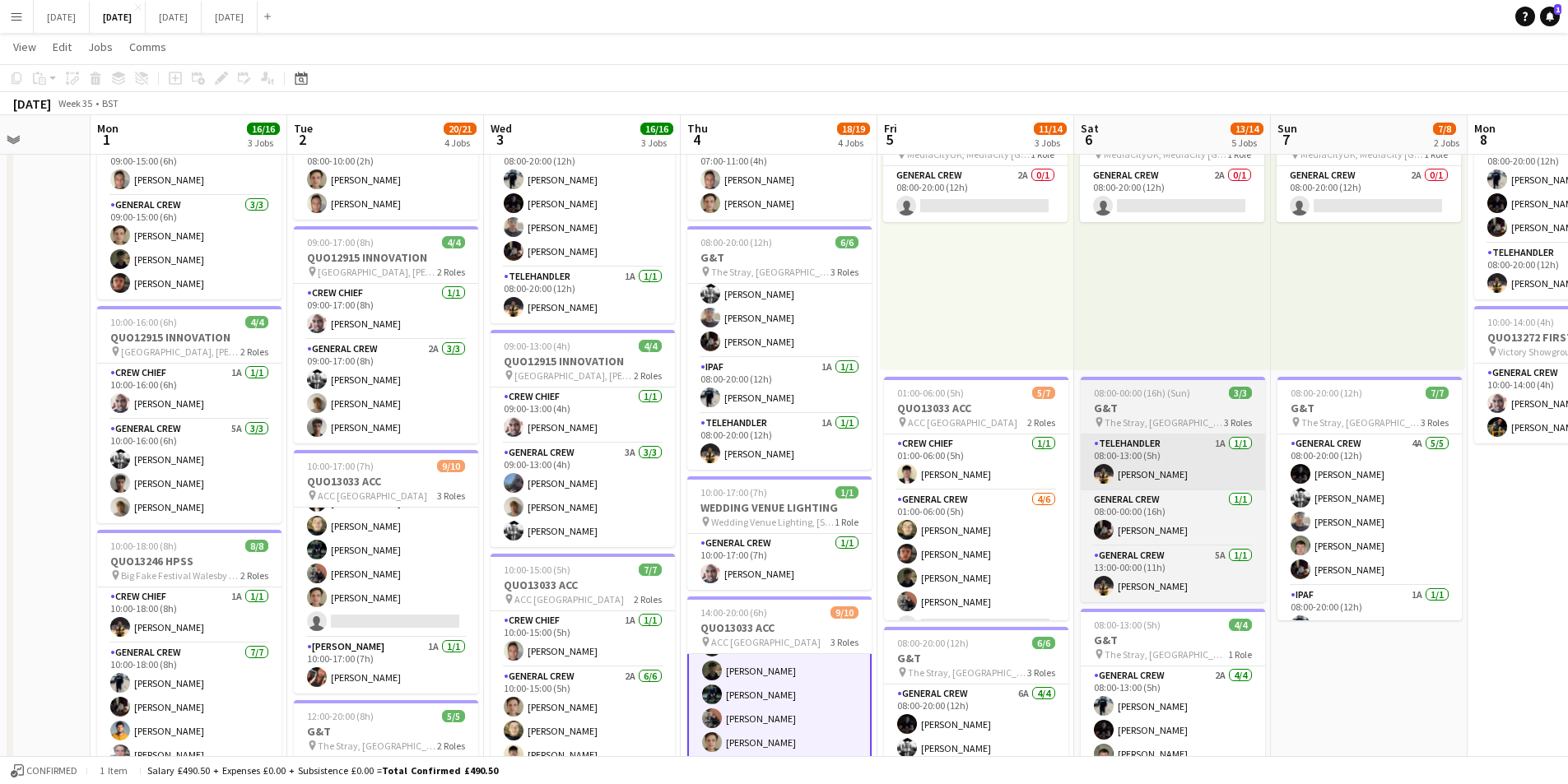
scroll to position [45, 0]
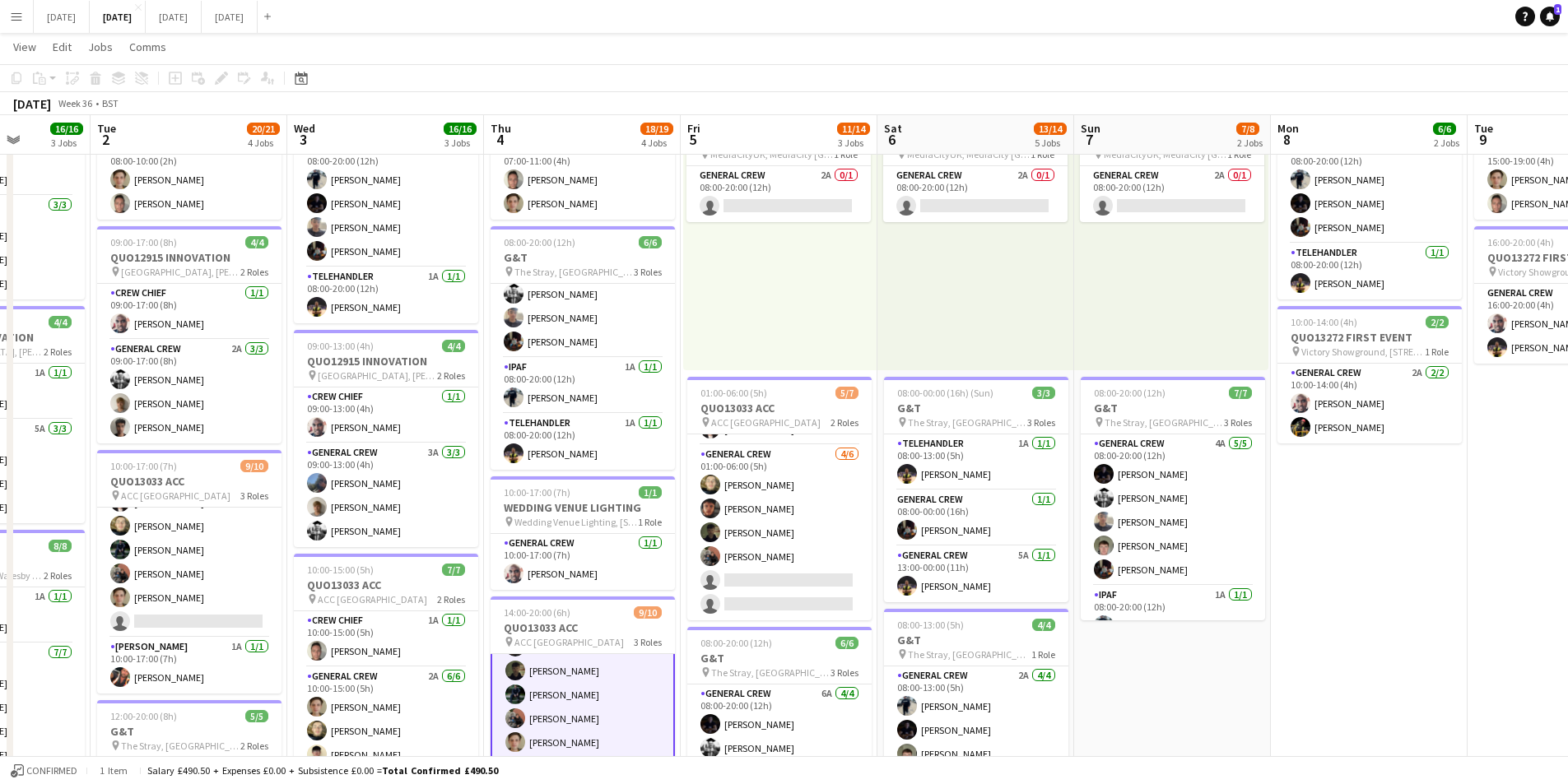
drag, startPoint x: 1398, startPoint y: 503, endPoint x: 1228, endPoint y: 491, distance: 170.4
click at [1004, 496] on app-calendar-viewport "Sat 30 Sun 31 Mon 1 16/16 3 Jobs Tue 2 20/21 4 Jobs Wed 3 16/16 3 Jobs Thu 4 18…" at bounding box center [784, 562] width 1568 height 1212
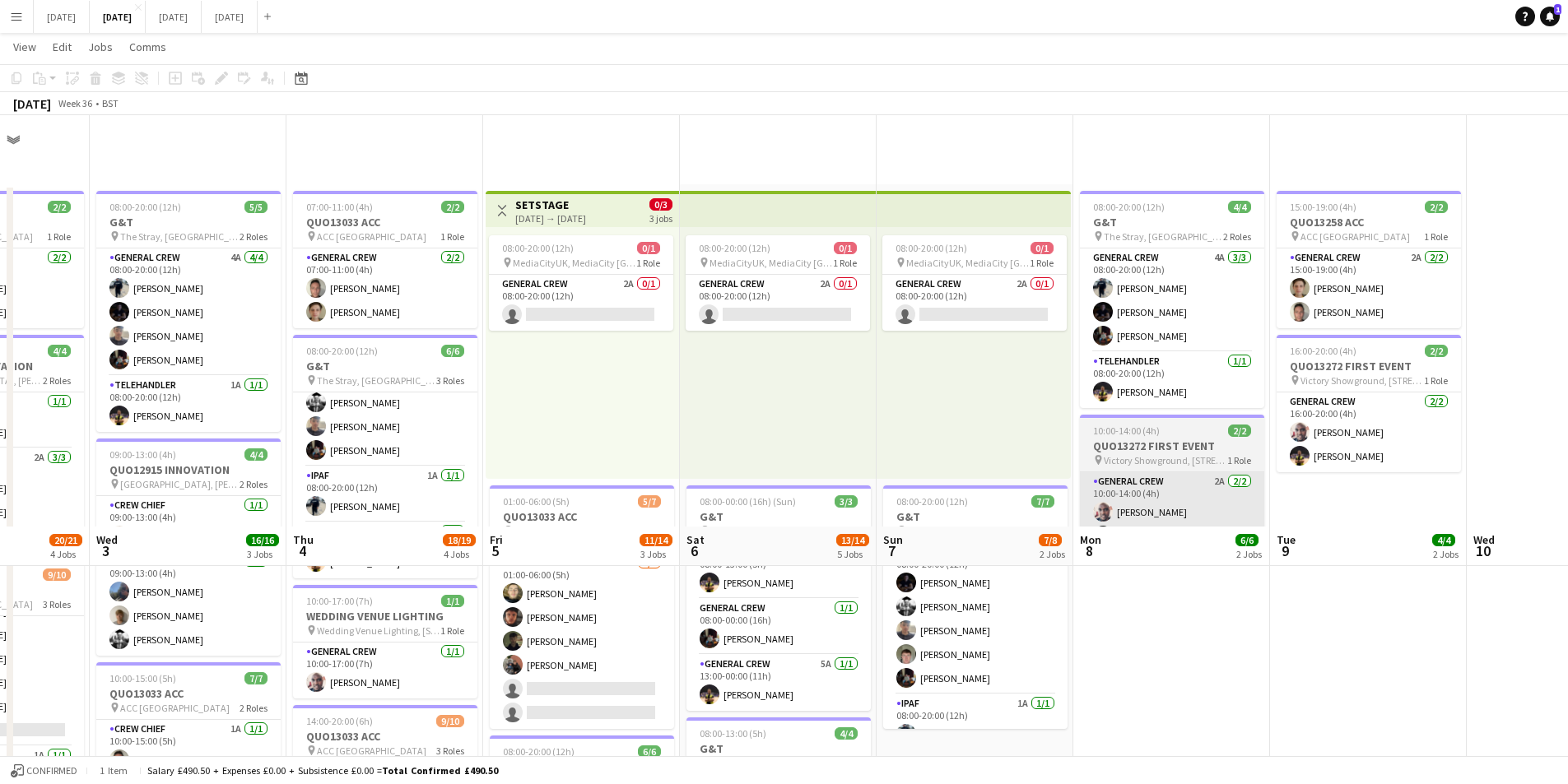
scroll to position [494, 0]
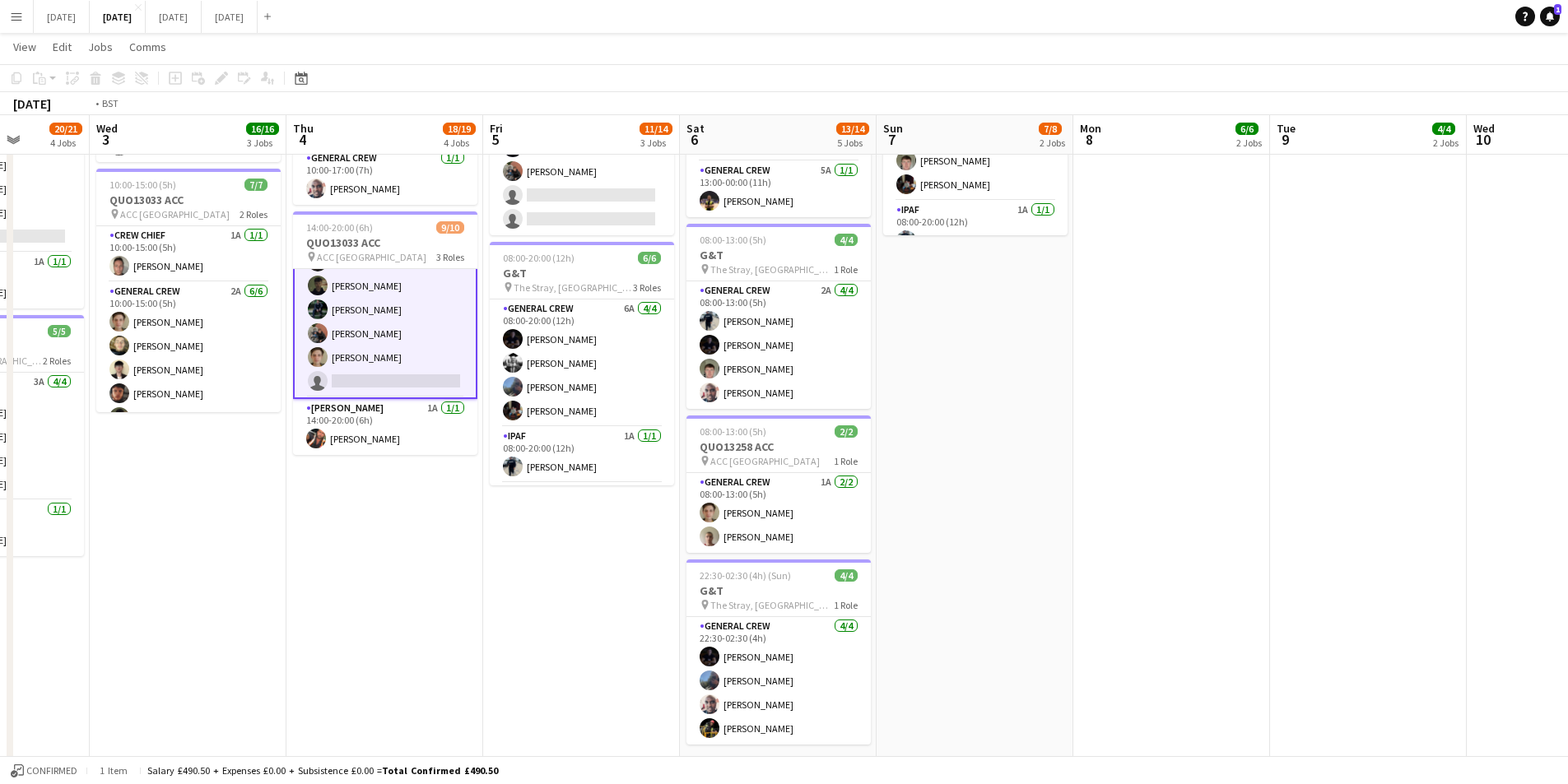
drag, startPoint x: 1031, startPoint y: 499, endPoint x: 1256, endPoint y: 454, distance: 229.5
click at [1347, 485] on app-calendar-viewport "Sun 31 Mon 1 16/16 3 Jobs Tue 2 20/21 4 Jobs Wed 3 16/16 3 Jobs Thu 4 18/19 4 J…" at bounding box center [784, 176] width 1568 height 1212
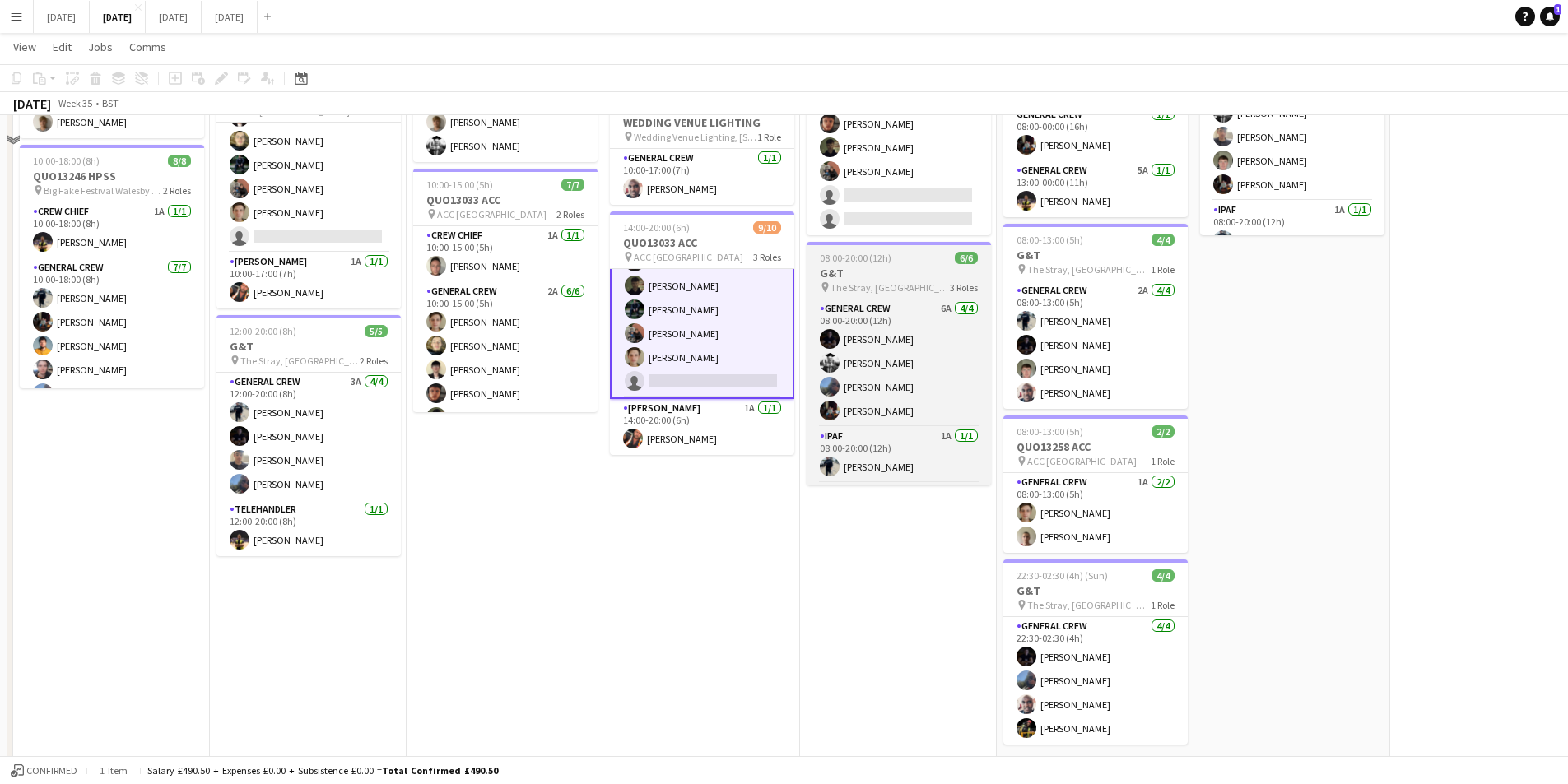
scroll to position [247, 0]
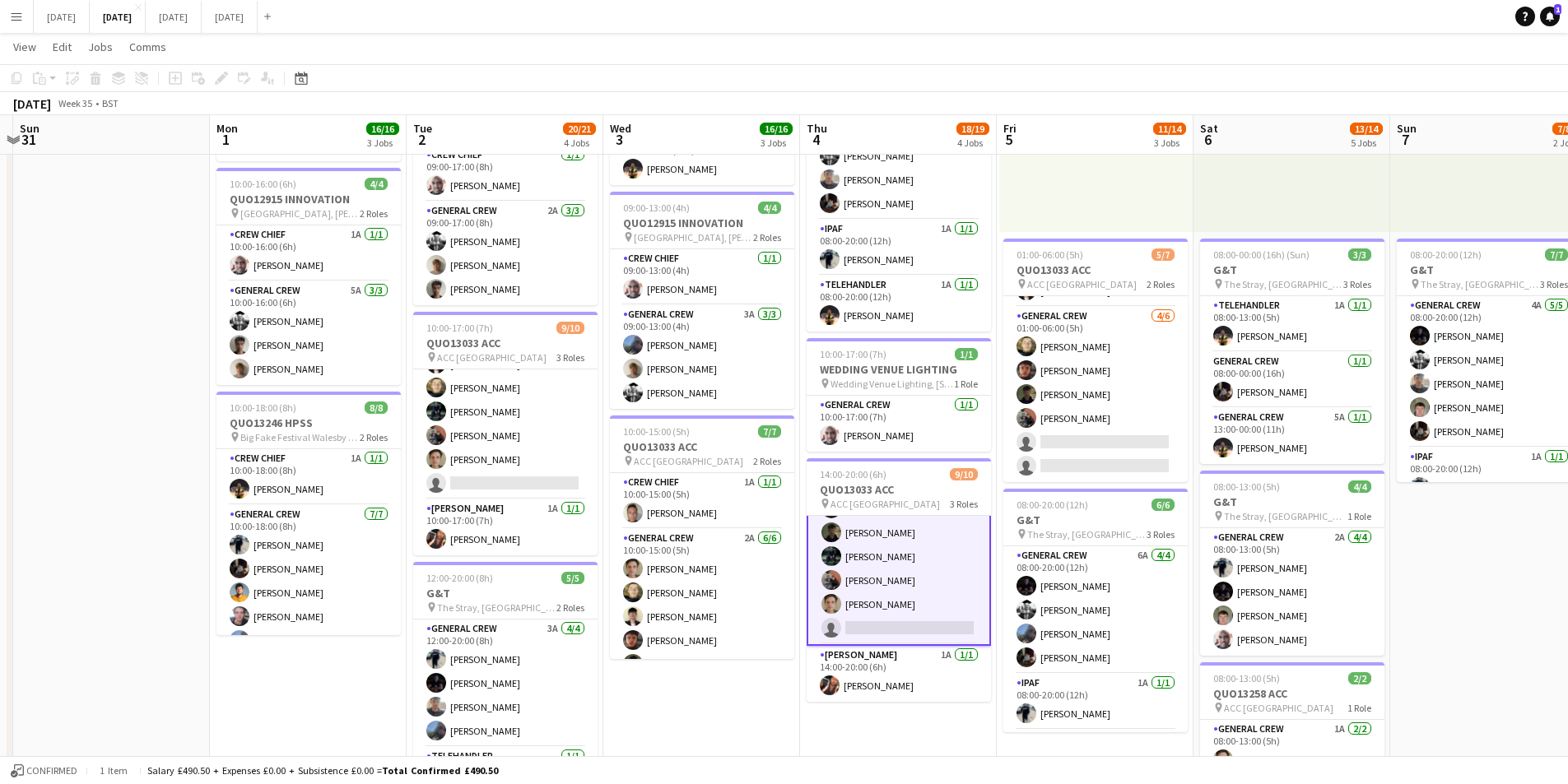
drag, startPoint x: 687, startPoint y: 405, endPoint x: 818, endPoint y: 416, distance: 131.5
click at [818, 416] on app-calendar-viewport "Fri 29 Sat 30 Sun 31 Mon 1 16/16 3 Jobs Tue 2 20/21 4 Jobs Wed 3 16/16 3 Jobs T…" at bounding box center [784, 423] width 1568 height 1212
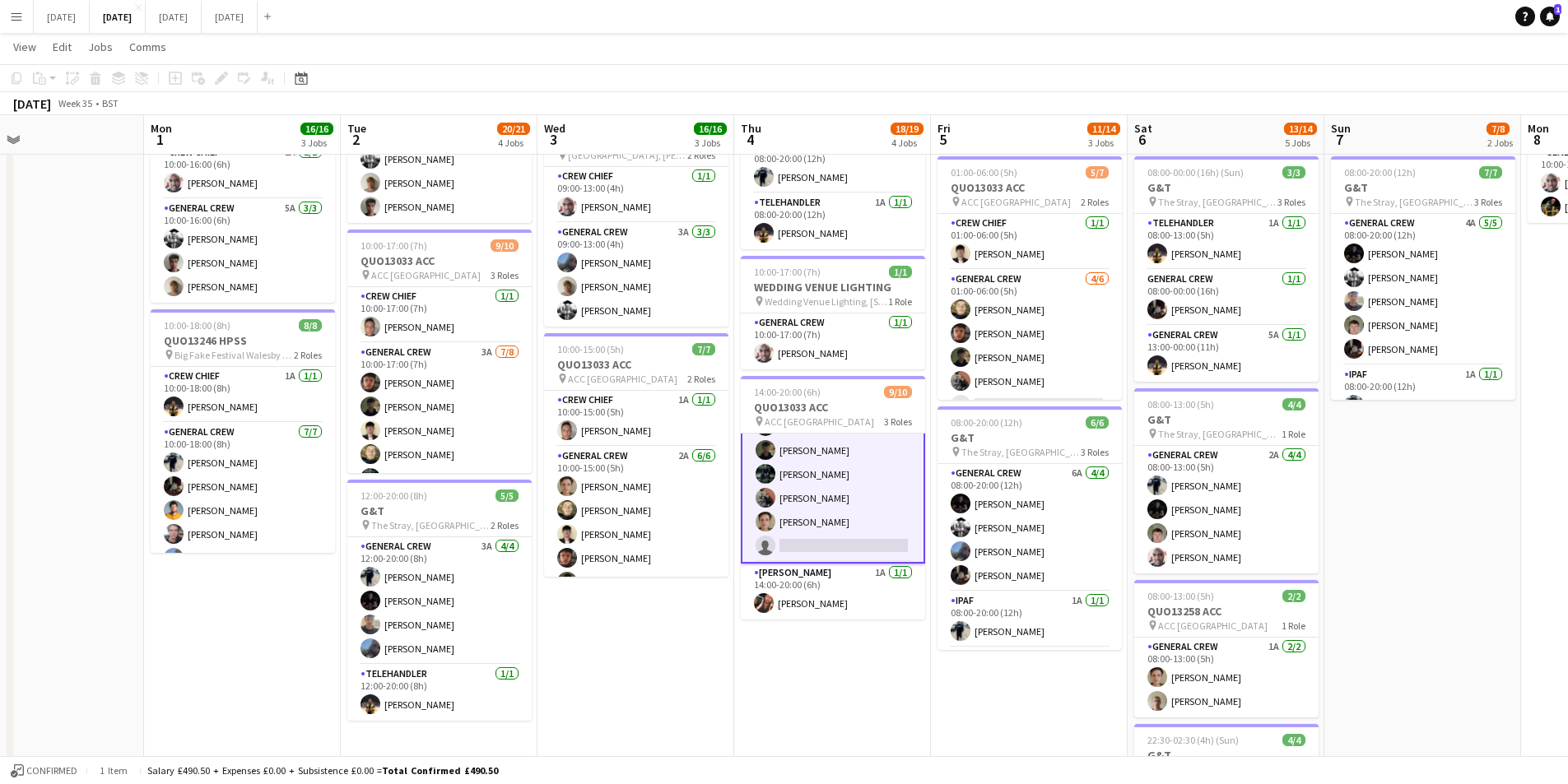
scroll to position [0, 0]
